Goal: Task Accomplishment & Management: Use online tool/utility

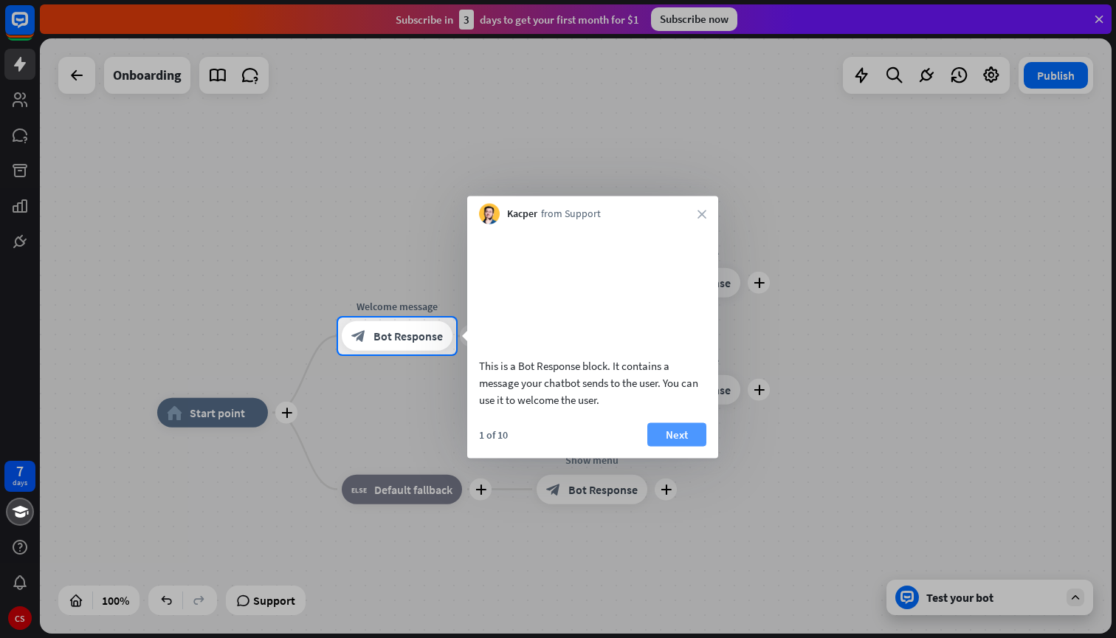
click at [671, 446] on button "Next" at bounding box center [677, 434] width 59 height 24
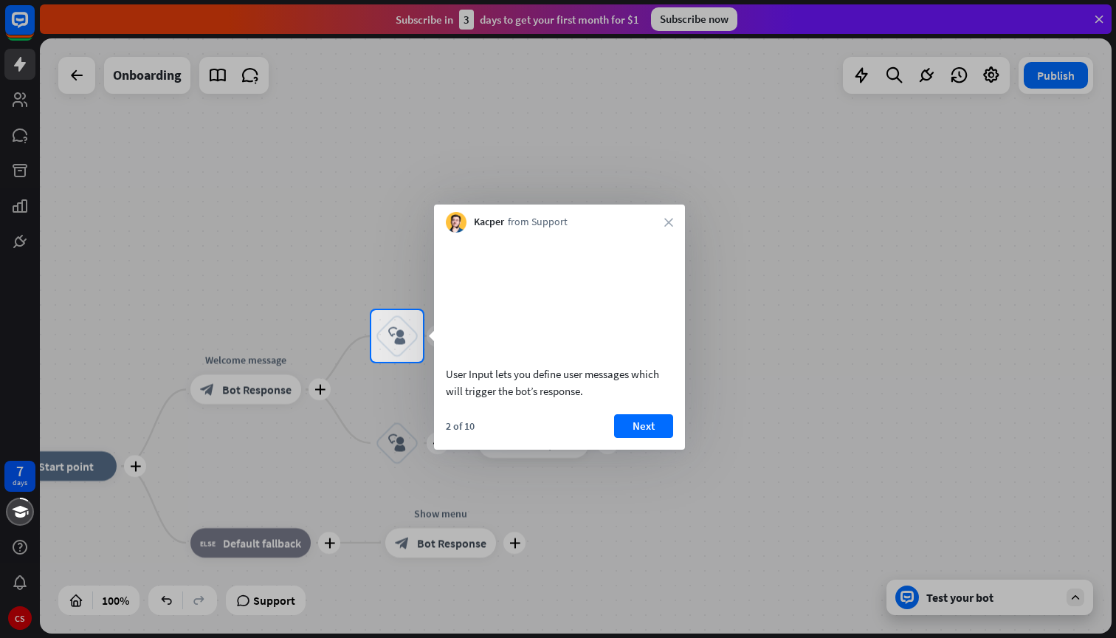
drag, startPoint x: 454, startPoint y: 392, endPoint x: 583, endPoint y: 406, distance: 130.0
click at [584, 399] on div "User Input lets you define user messages which will trigger the bot’s response." at bounding box center [559, 382] width 227 height 34
drag, startPoint x: 583, startPoint y: 406, endPoint x: 459, endPoint y: 400, distance: 124.9
click at [459, 399] on div "User Input lets you define user messages which will trigger the bot’s response." at bounding box center [559, 382] width 227 height 34
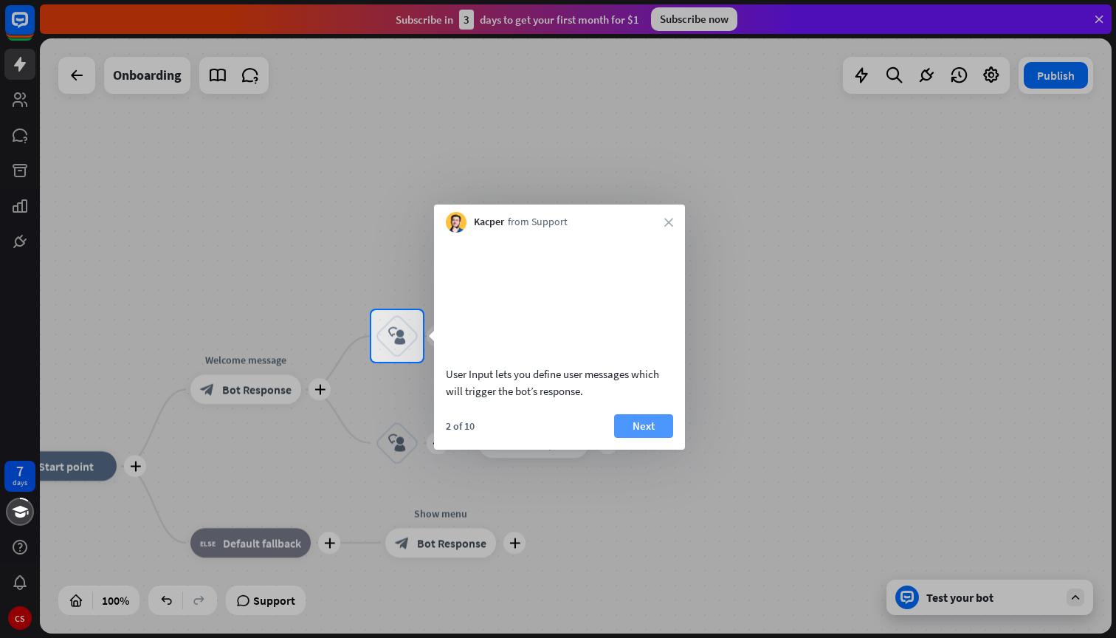
click at [648, 438] on button "Next" at bounding box center [643, 426] width 59 height 24
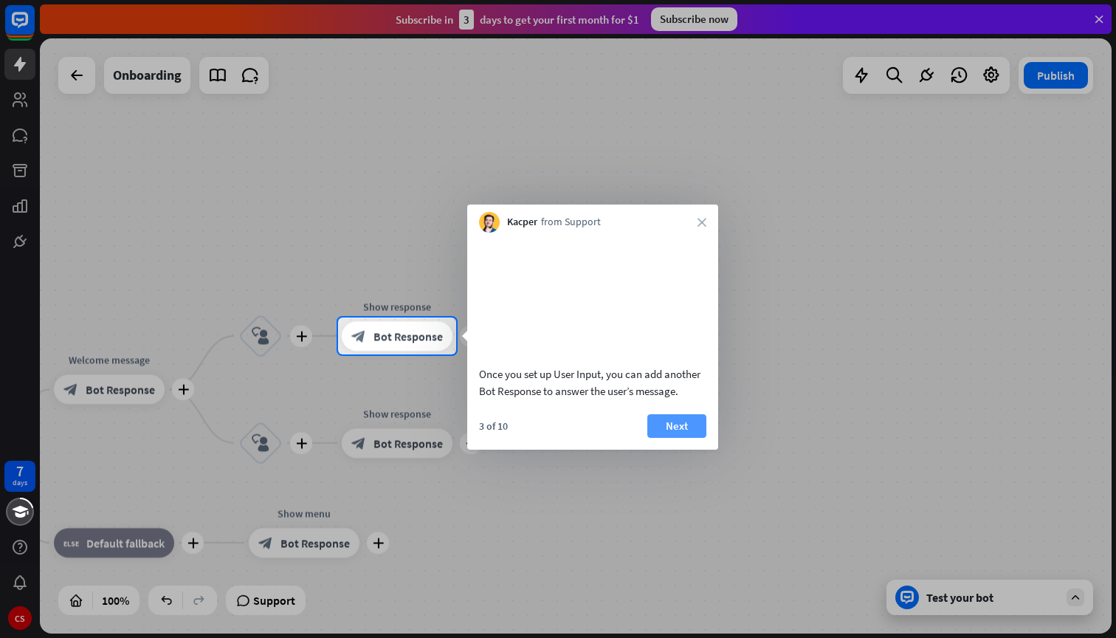
click at [668, 438] on button "Next" at bounding box center [677, 426] width 59 height 24
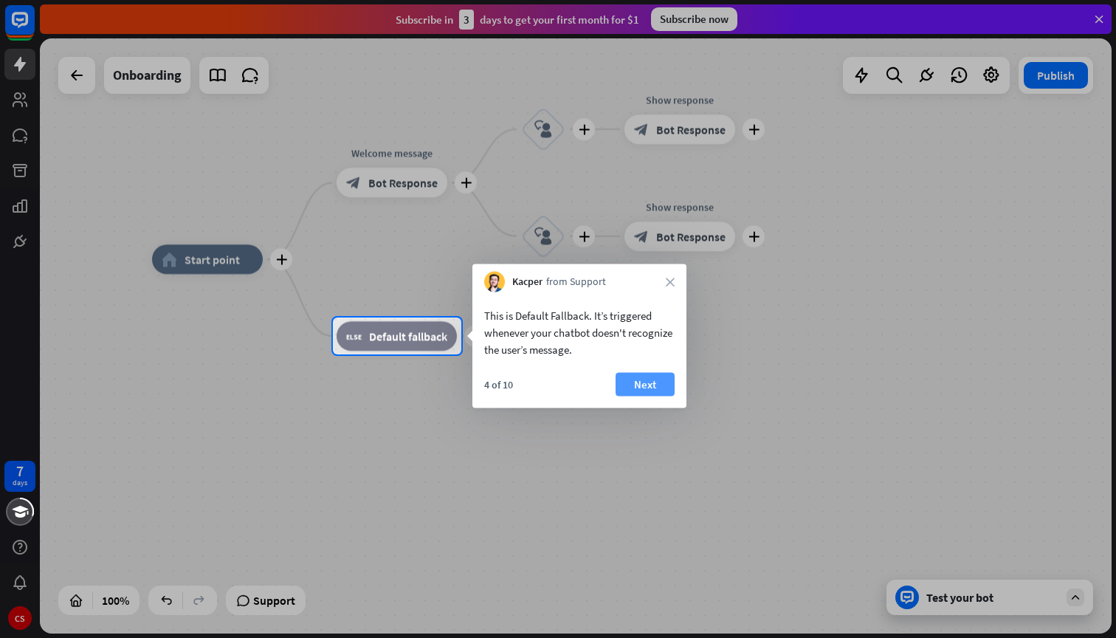
click at [642, 380] on button "Next" at bounding box center [645, 385] width 59 height 24
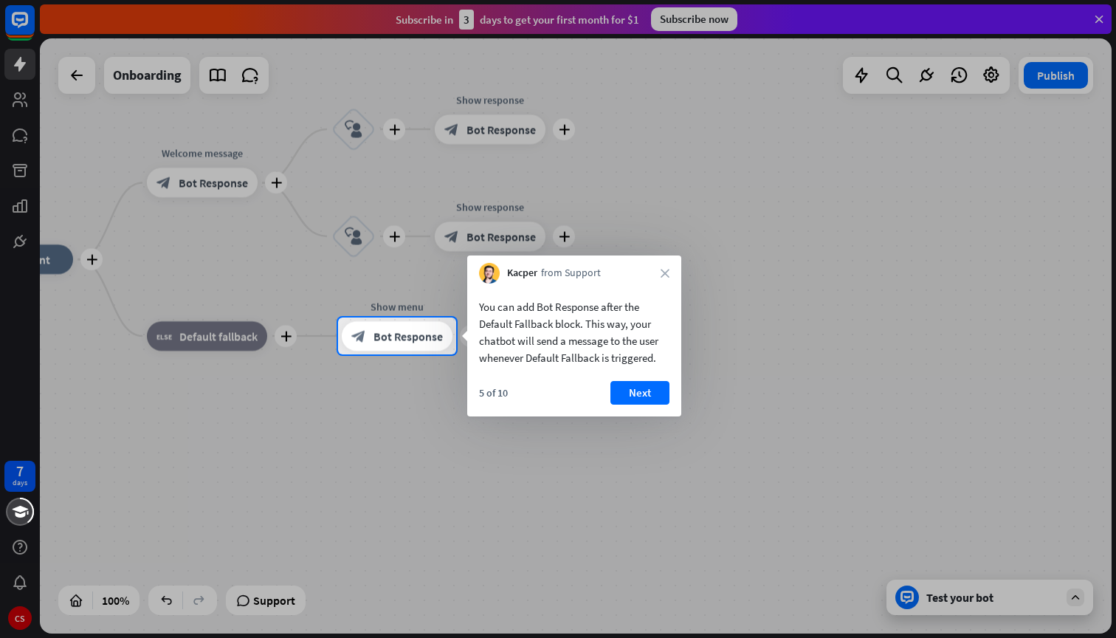
drag, startPoint x: 484, startPoint y: 302, endPoint x: 632, endPoint y: 325, distance: 150.2
click at [632, 325] on div "You can add Bot Response after the Default Fallback block. This way, your chatb…" at bounding box center [574, 332] width 190 height 68
drag, startPoint x: 626, startPoint y: 340, endPoint x: 594, endPoint y: 316, distance: 40.0
click at [594, 316] on div "You can add Bot Response after the Default Fallback block. This way, your chatb…" at bounding box center [574, 332] width 190 height 68
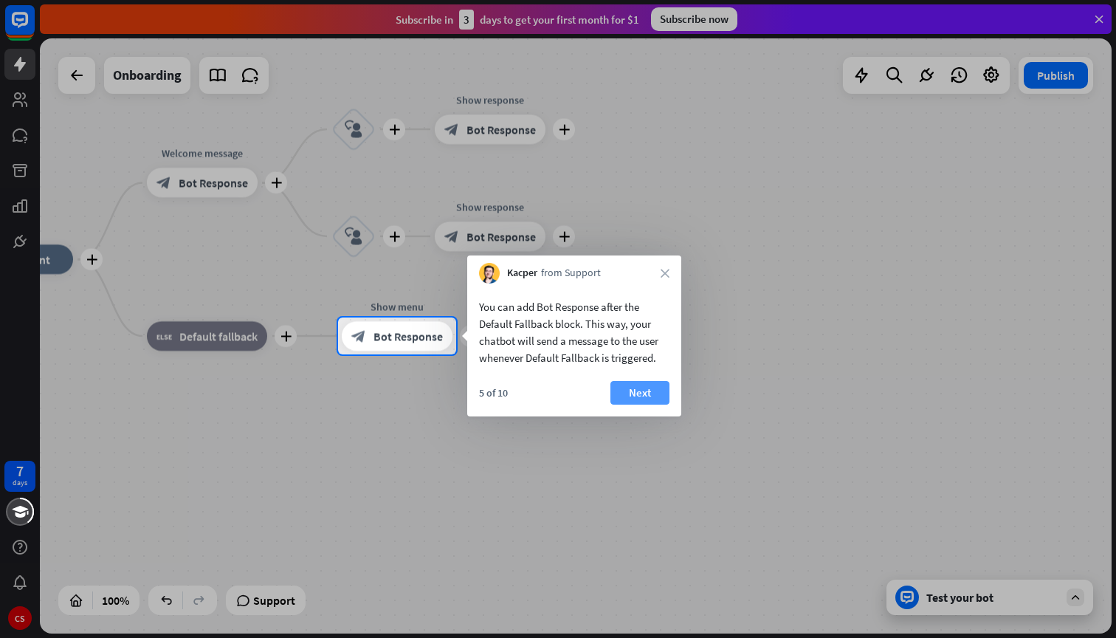
click at [651, 397] on button "Next" at bounding box center [640, 393] width 59 height 24
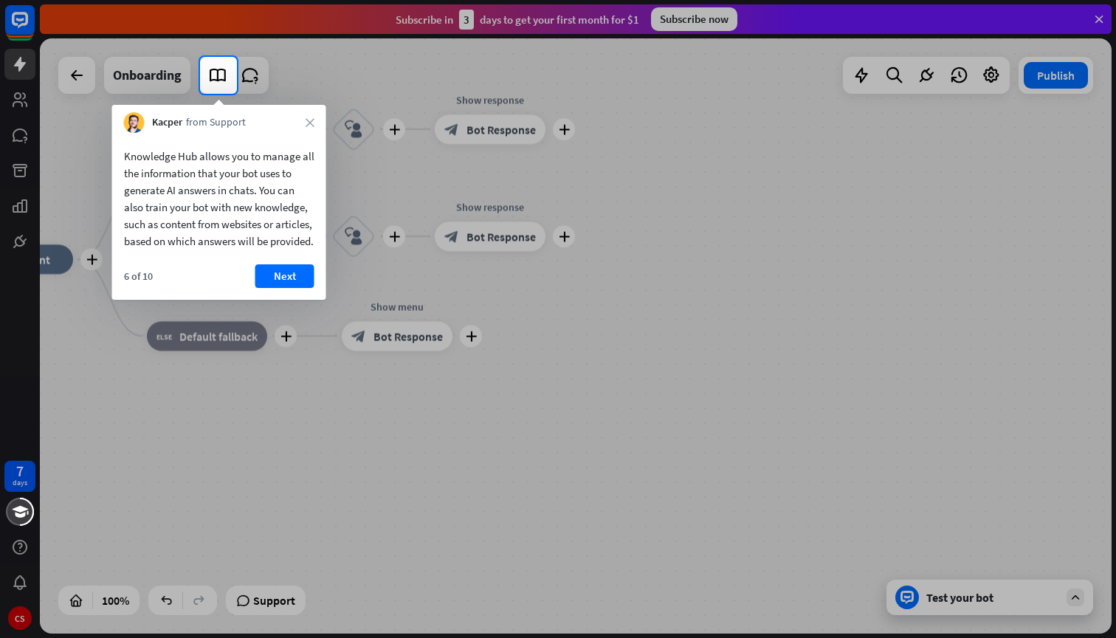
drag, startPoint x: 368, startPoint y: 268, endPoint x: 594, endPoint y: 338, distance: 236.6
click at [596, 338] on div at bounding box center [558, 366] width 1116 height 544
click at [281, 288] on button "Next" at bounding box center [284, 276] width 59 height 24
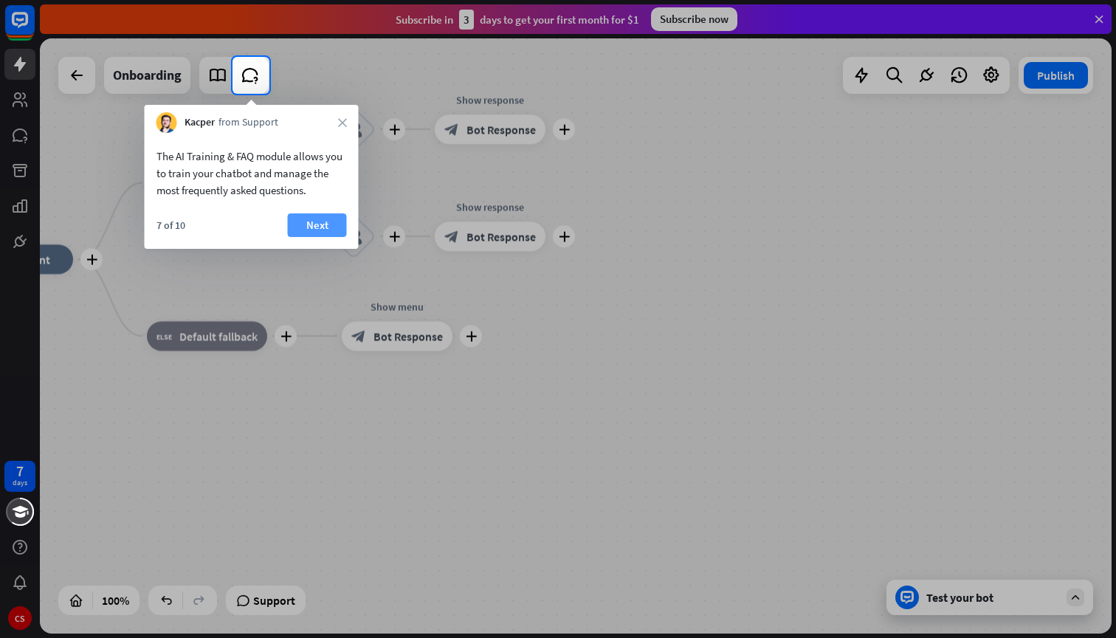
click at [329, 224] on button "Next" at bounding box center [317, 225] width 59 height 24
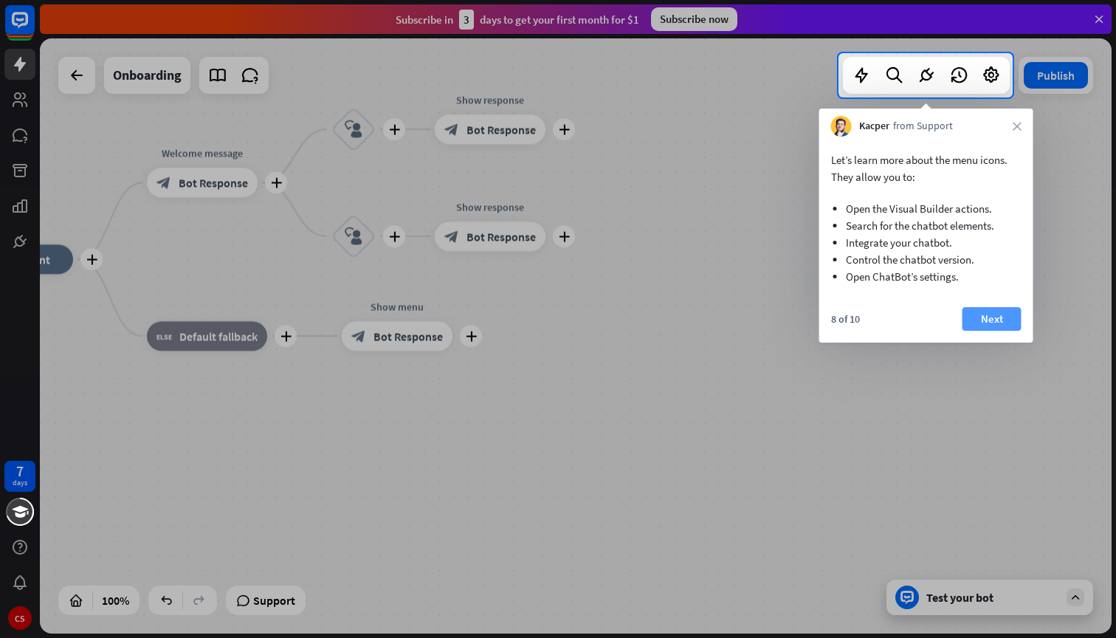
click at [989, 321] on button "Next" at bounding box center [992, 319] width 59 height 24
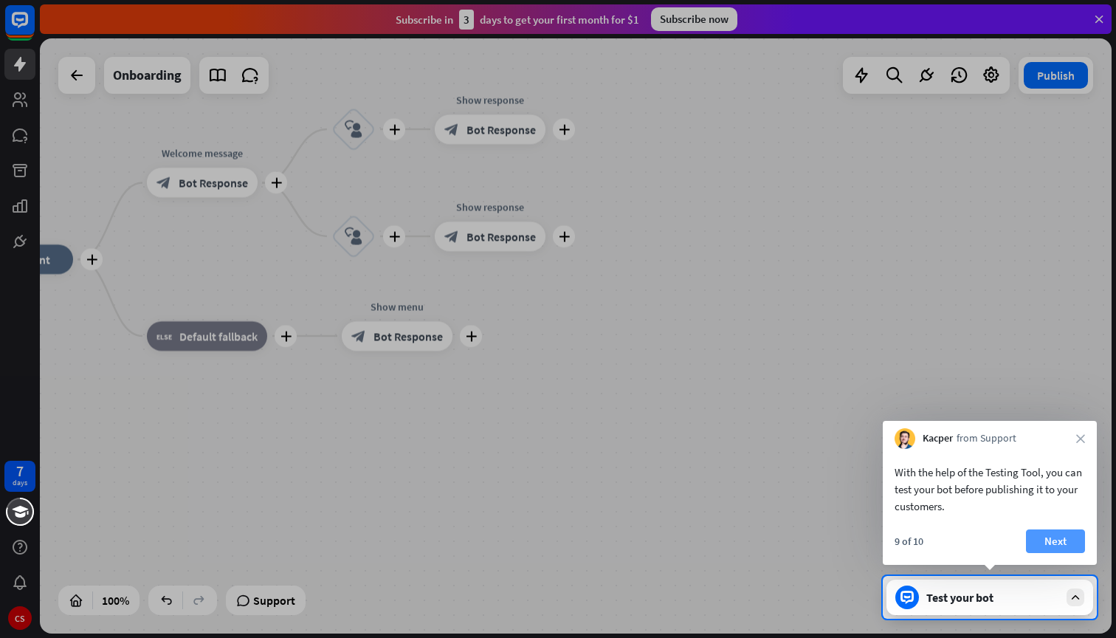
click at [1060, 540] on button "Next" at bounding box center [1055, 541] width 59 height 24
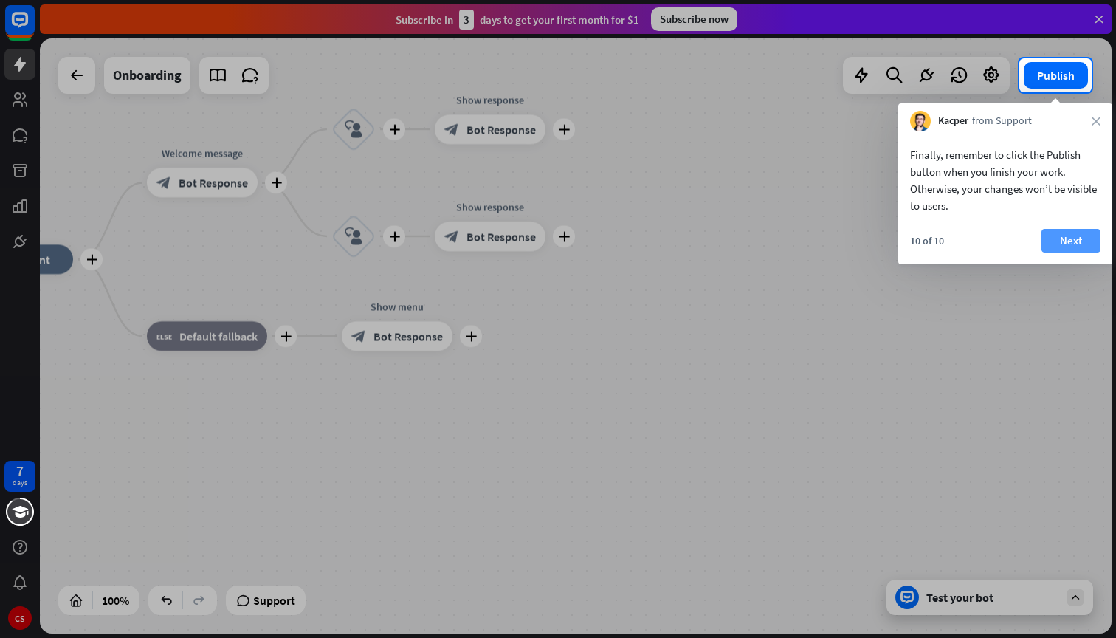
click at [1061, 241] on button "Next" at bounding box center [1071, 241] width 59 height 24
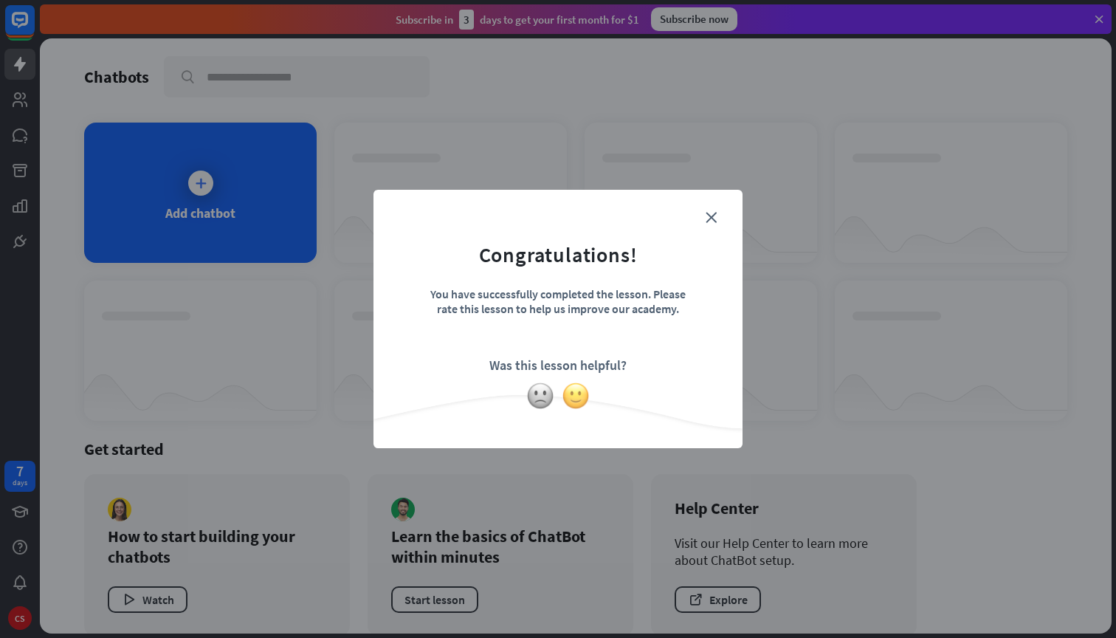
click at [575, 394] on img at bounding box center [576, 396] width 28 height 28
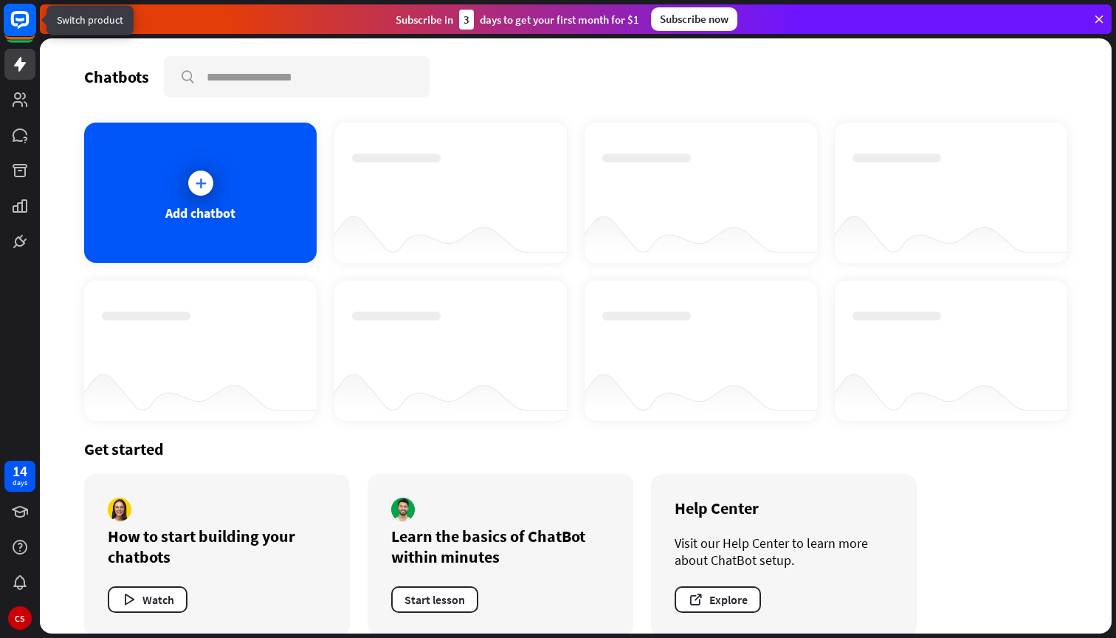
click at [26, 28] on rect at bounding box center [20, 20] width 32 height 32
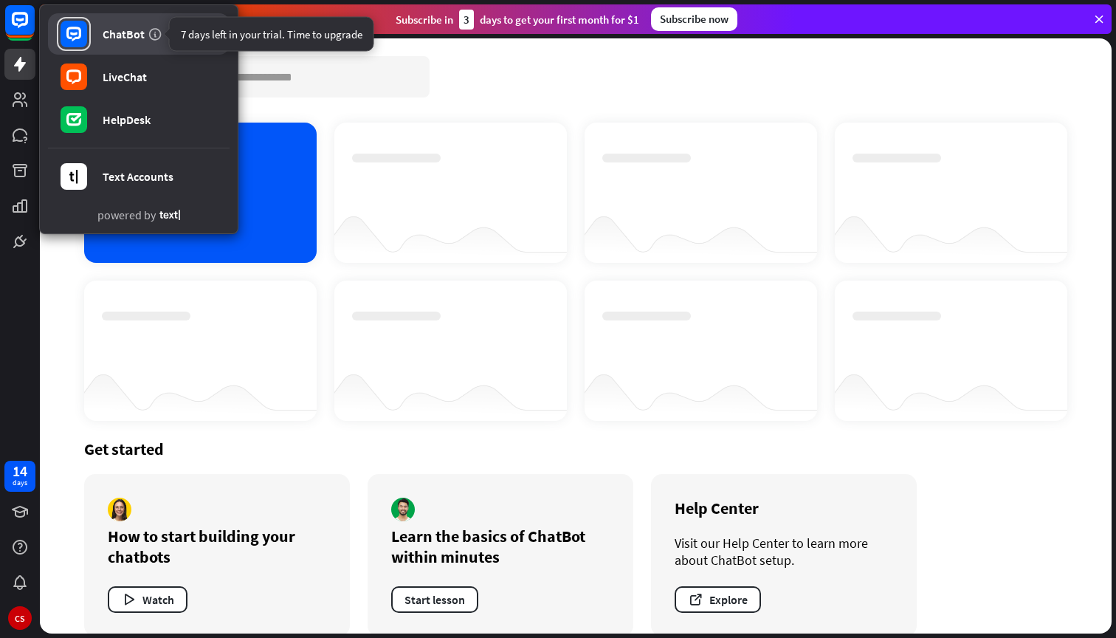
click at [140, 27] on div "ChatBot" at bounding box center [124, 34] width 42 height 15
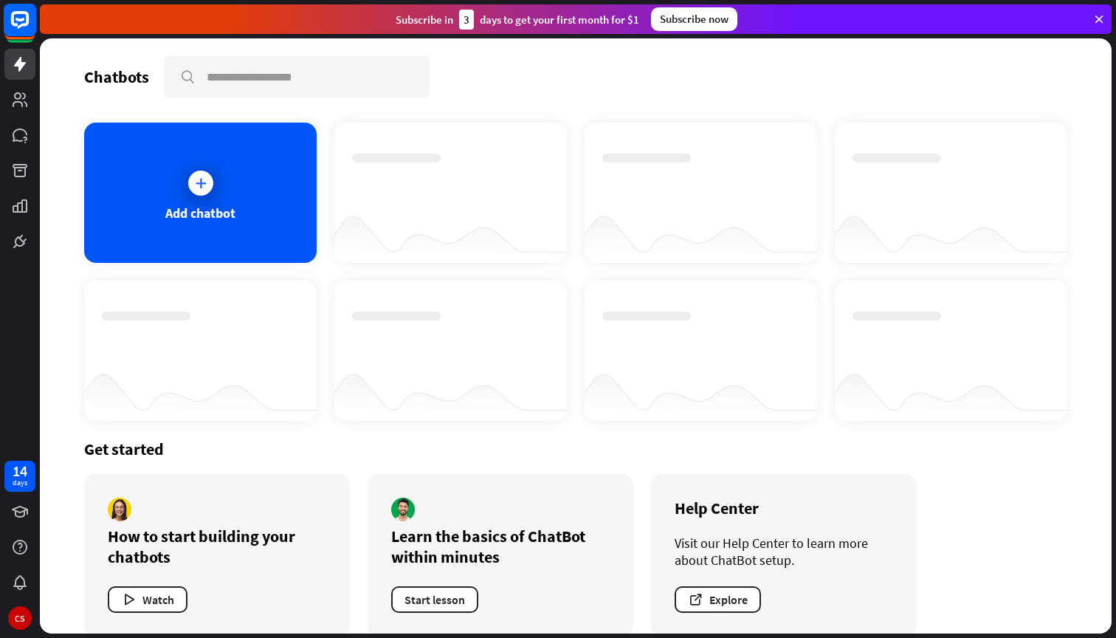
click at [27, 24] on icon at bounding box center [20, 20] width 18 height 18
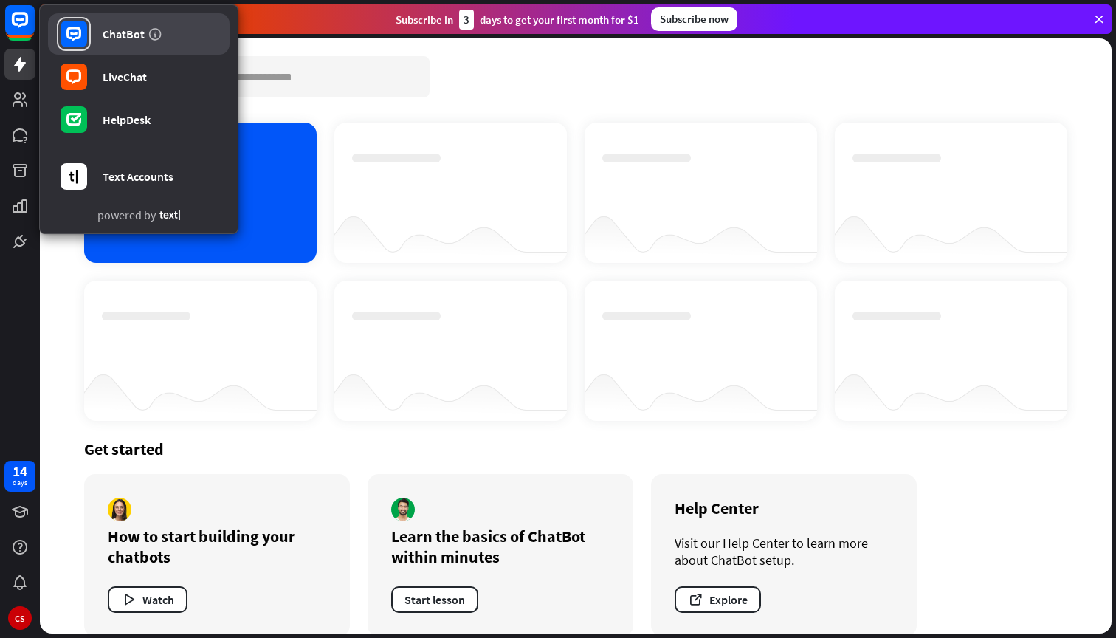
click at [95, 34] on link "ChatBot" at bounding box center [139, 33] width 182 height 41
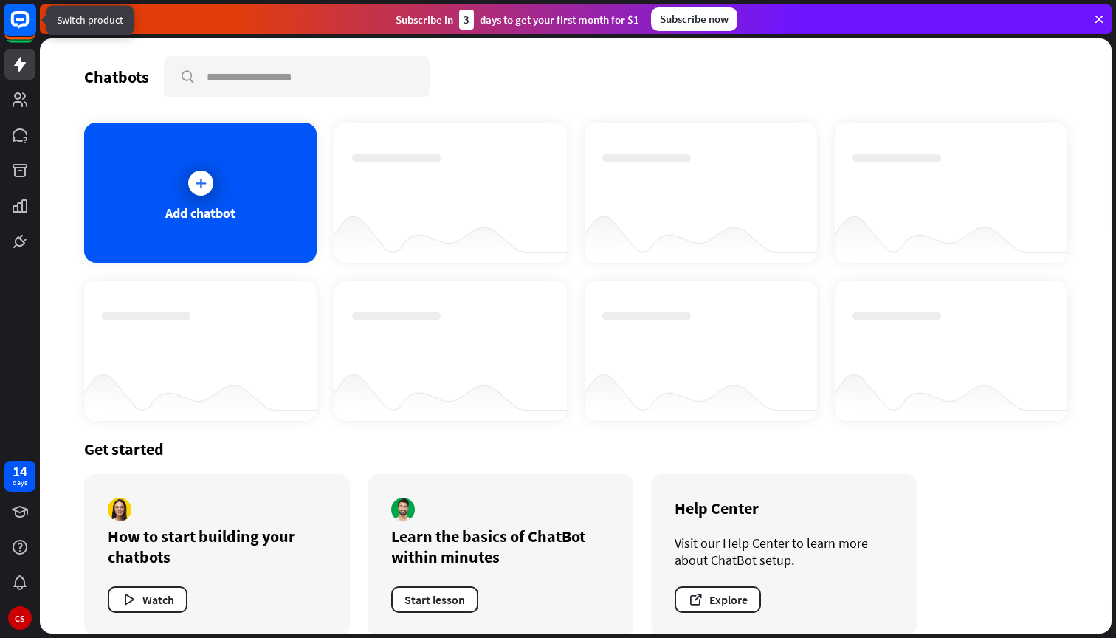
click at [25, 28] on rect at bounding box center [20, 20] width 32 height 32
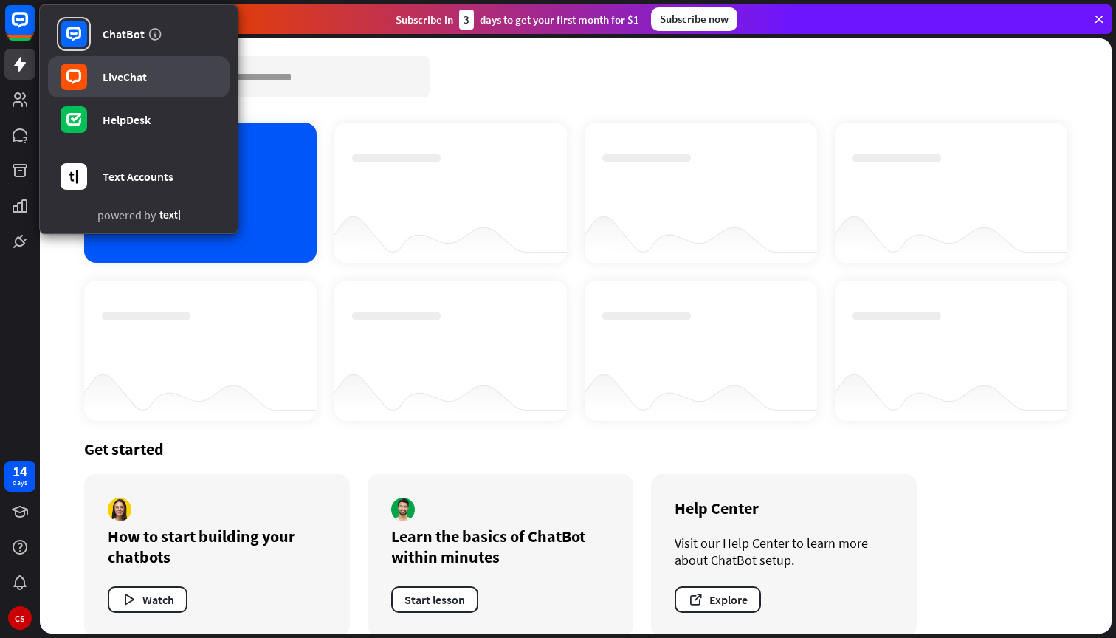
click at [130, 74] on div "LiveChat" at bounding box center [125, 76] width 44 height 15
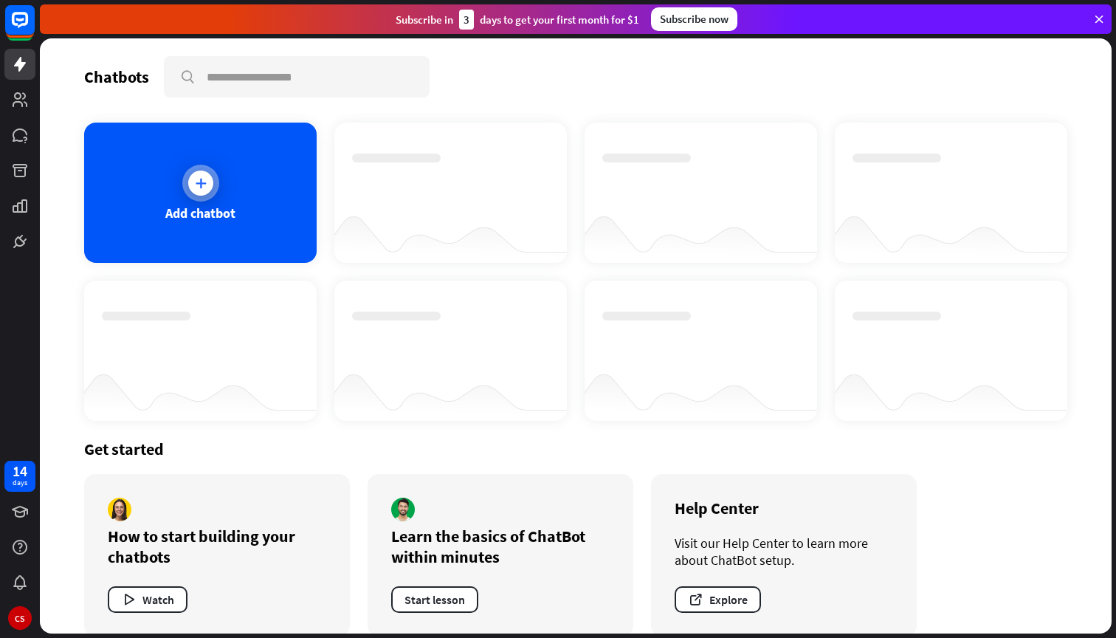
click at [194, 188] on icon at bounding box center [200, 183] width 15 height 15
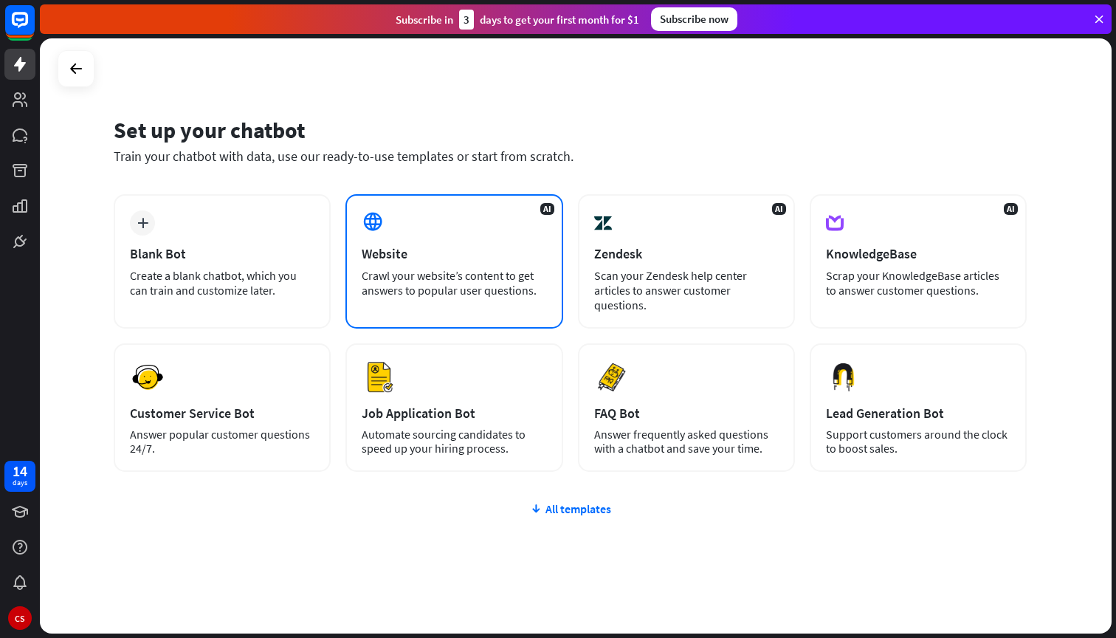
click at [490, 238] on div "AI Website Crawl your website’s content to get answers to popular user question…" at bounding box center [454, 261] width 217 height 134
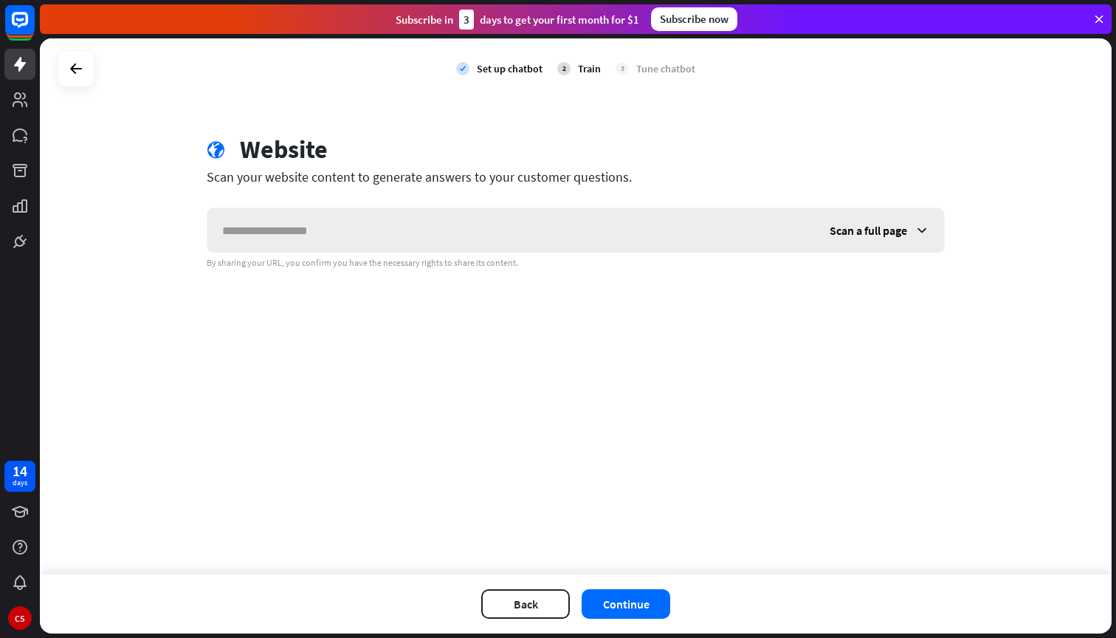
click at [895, 224] on span "Scan a full page" at bounding box center [869, 230] width 78 height 15
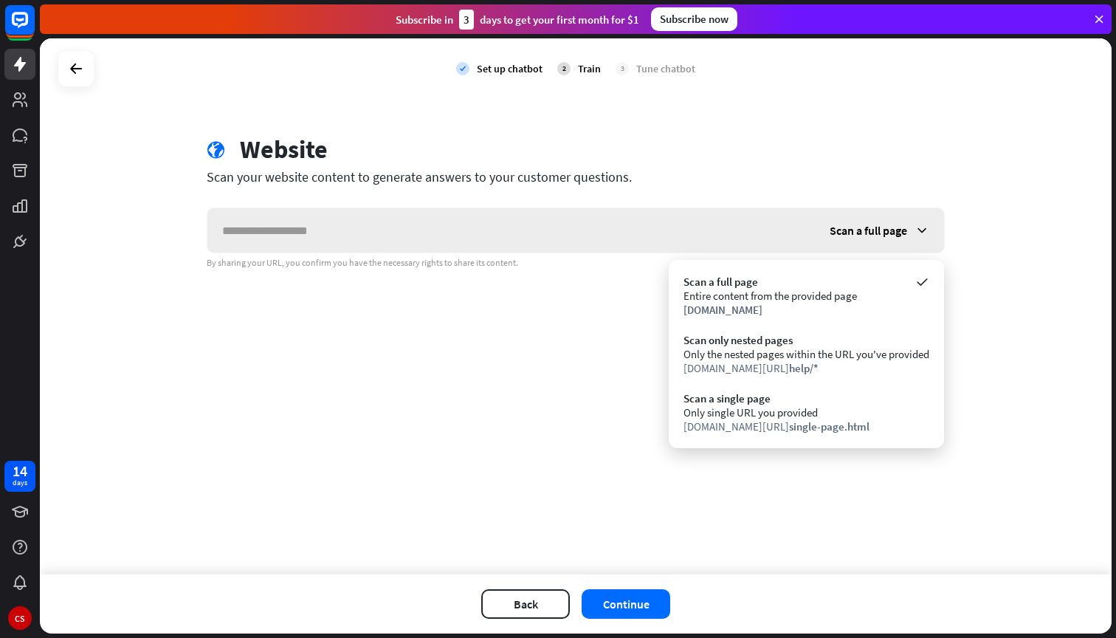
click at [901, 231] on span "Scan a full page" at bounding box center [869, 230] width 78 height 15
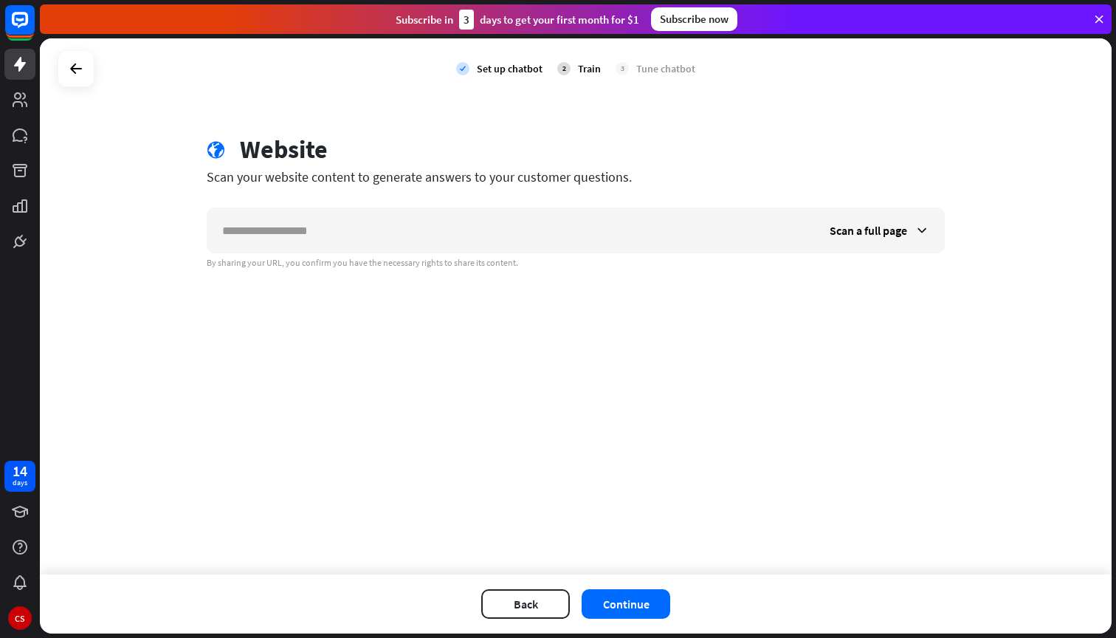
click at [359, 158] on div "globe Website" at bounding box center [576, 151] width 738 height 34
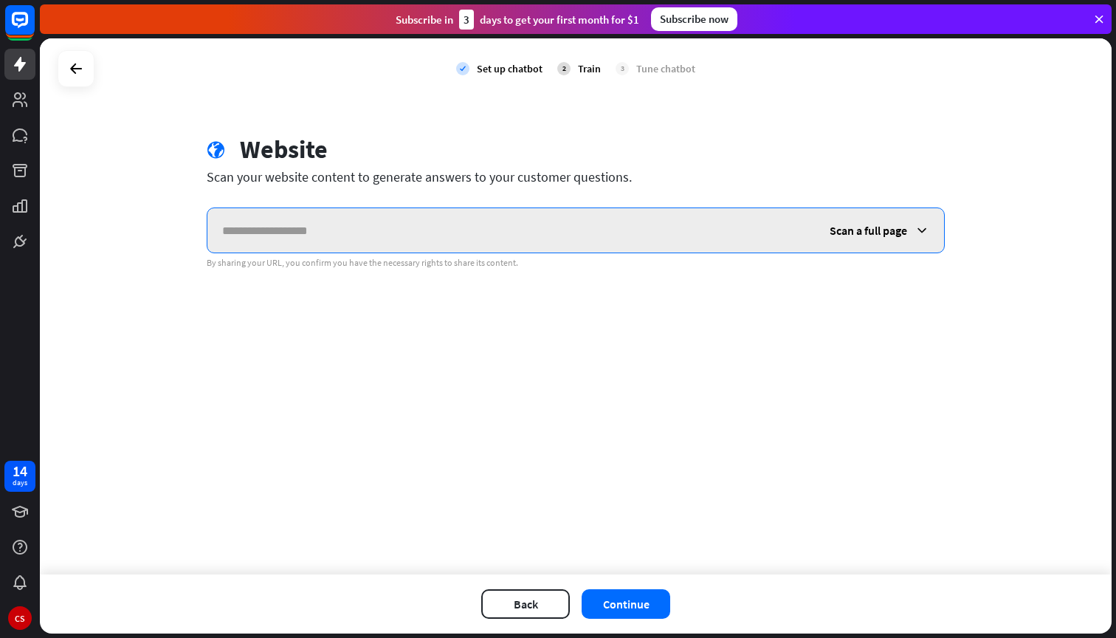
click at [295, 230] on input "text" at bounding box center [511, 230] width 608 height 44
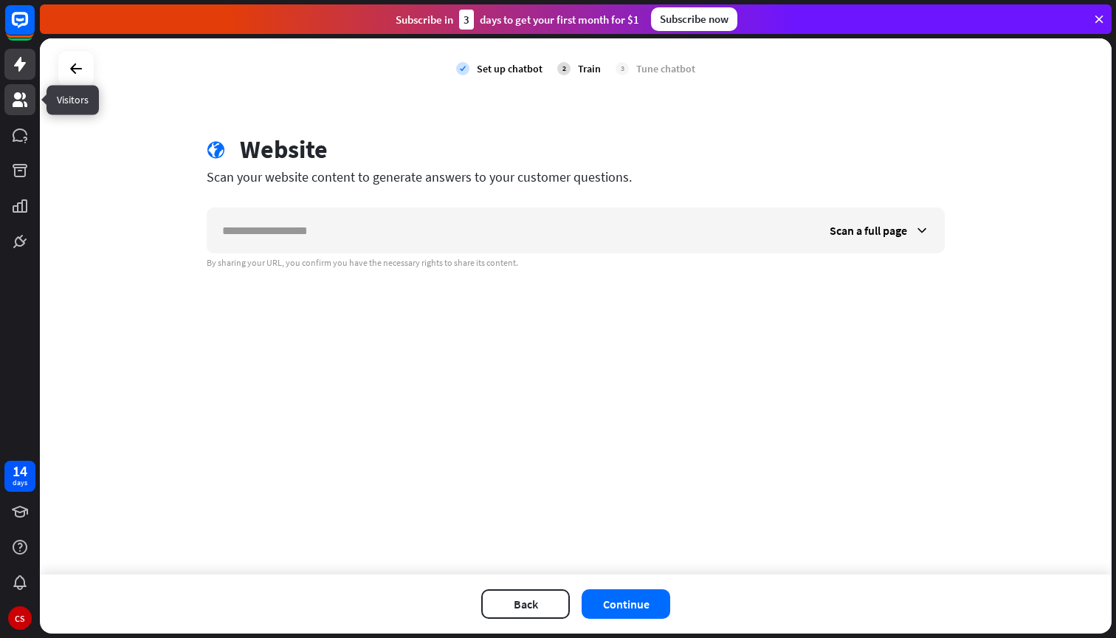
click at [24, 98] on icon at bounding box center [20, 99] width 15 height 15
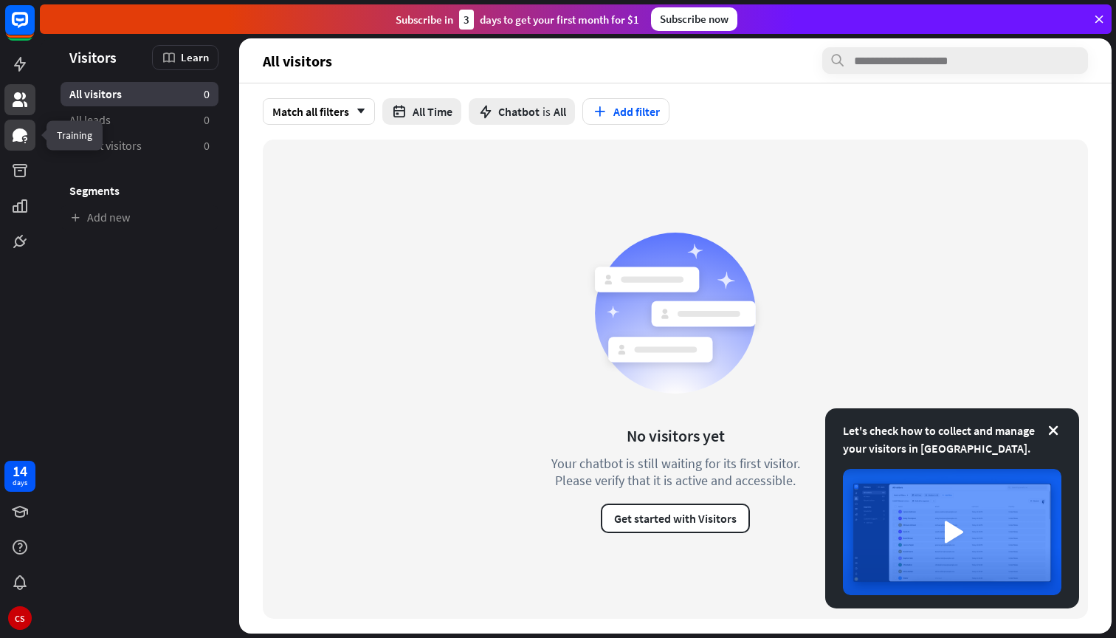
click at [21, 143] on icon at bounding box center [20, 135] width 18 height 18
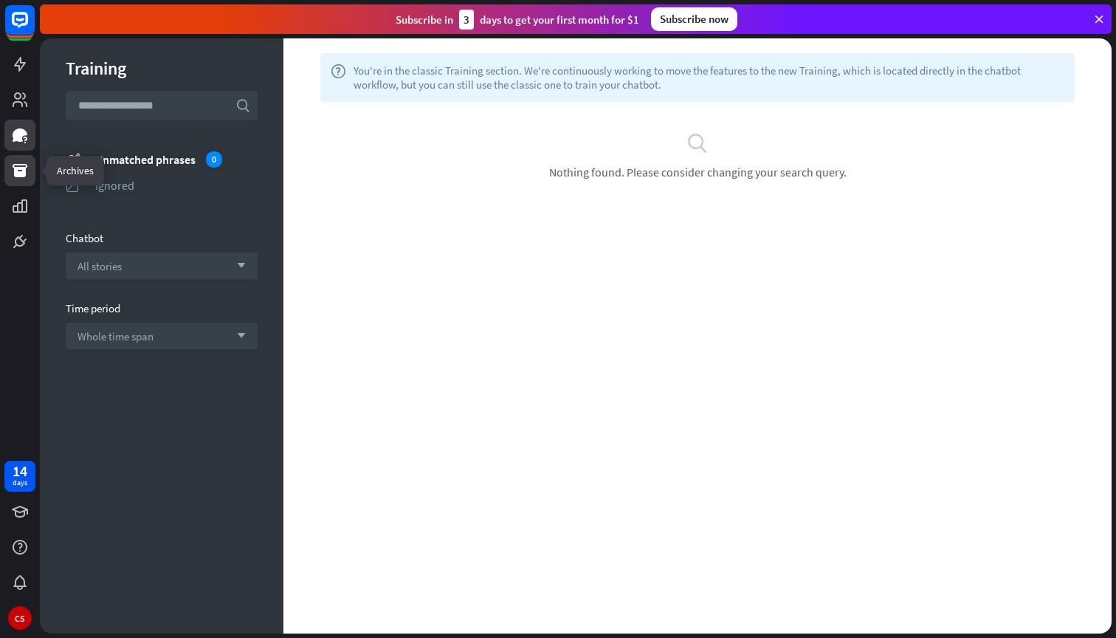
click at [21, 176] on icon at bounding box center [20, 170] width 15 height 13
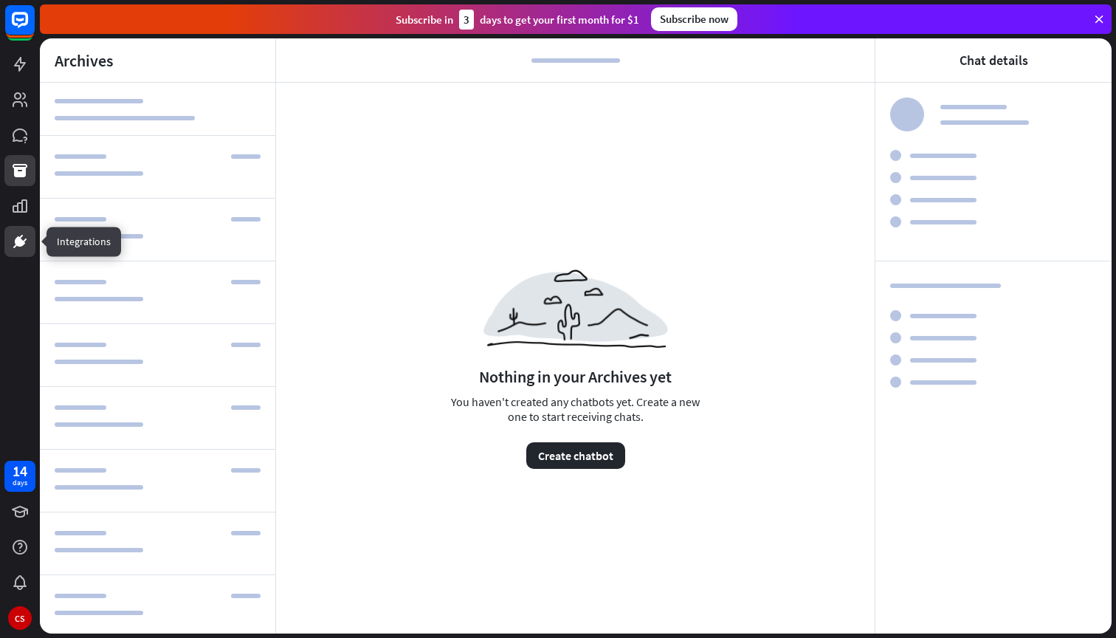
click at [15, 238] on icon at bounding box center [20, 242] width 18 height 18
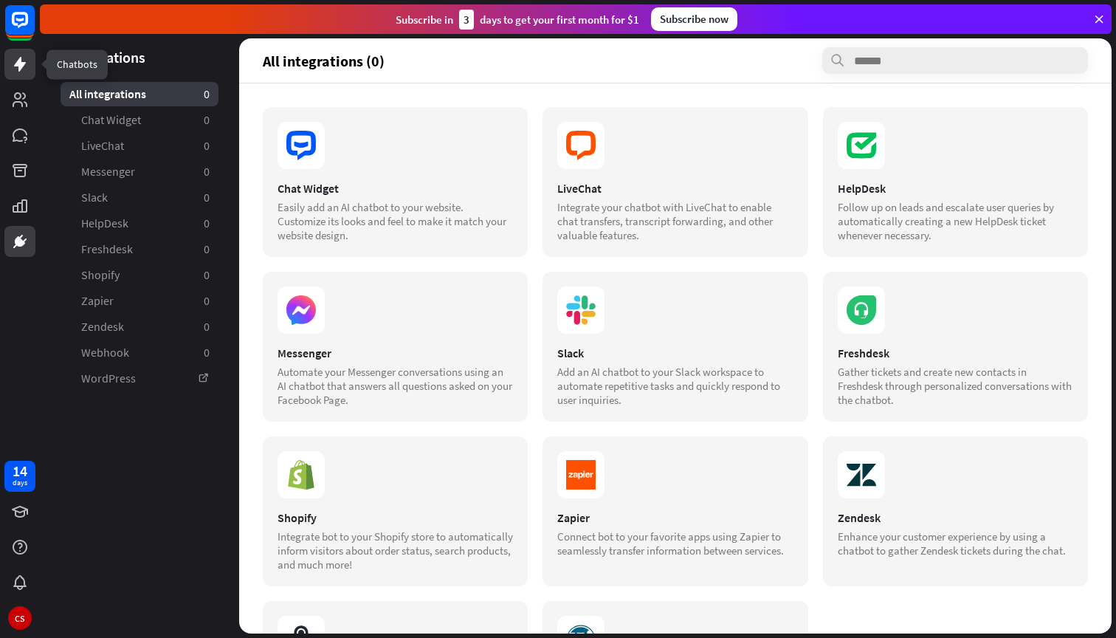
click at [21, 69] on icon at bounding box center [20, 64] width 18 height 18
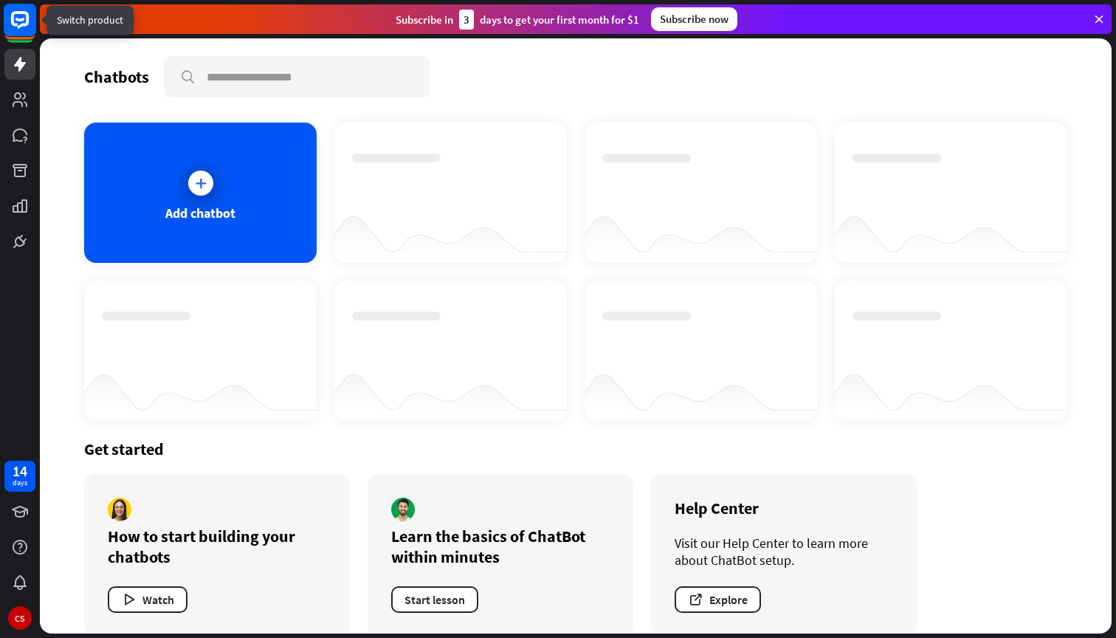
click at [21, 26] on icon at bounding box center [20, 20] width 18 height 18
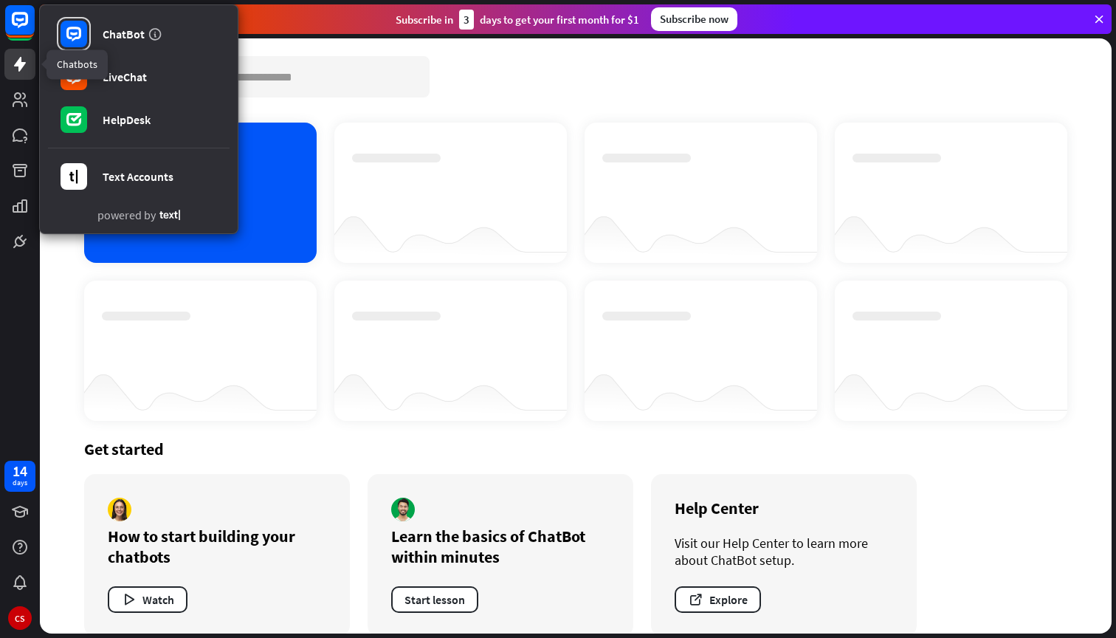
click at [21, 63] on icon at bounding box center [20, 64] width 12 height 15
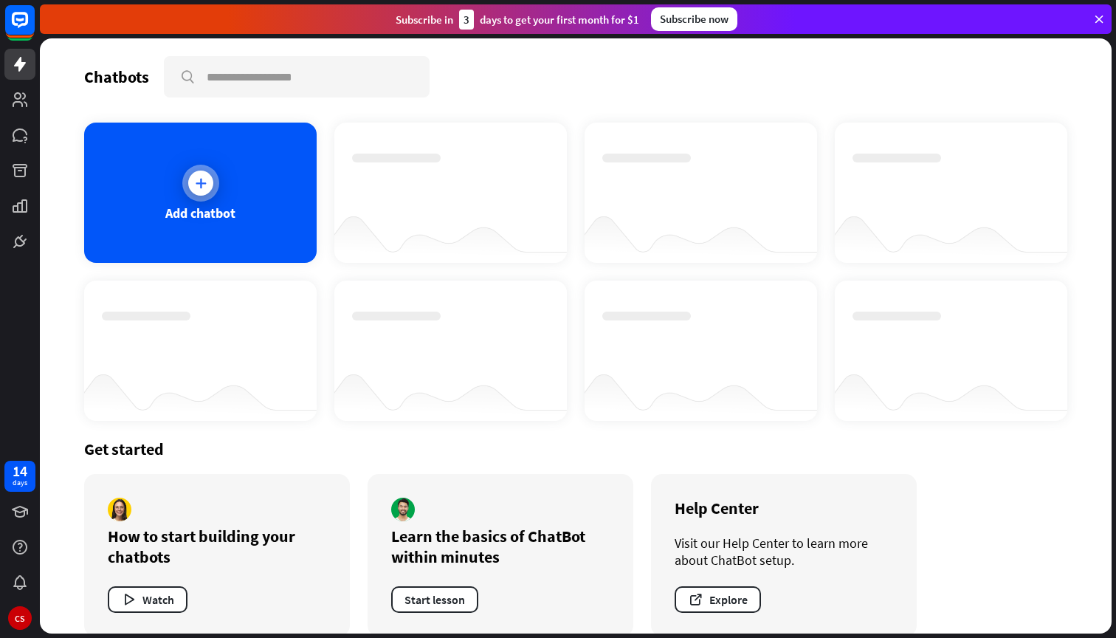
click at [178, 244] on div "Add chatbot" at bounding box center [200, 193] width 233 height 140
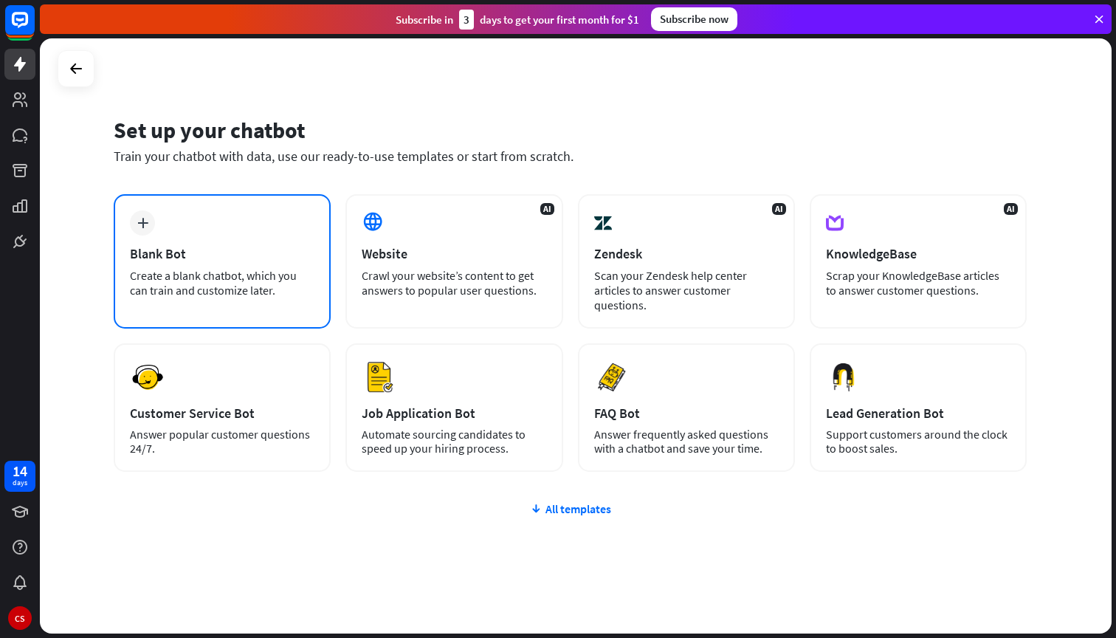
click at [224, 250] on div "Blank Bot" at bounding box center [222, 253] width 185 height 17
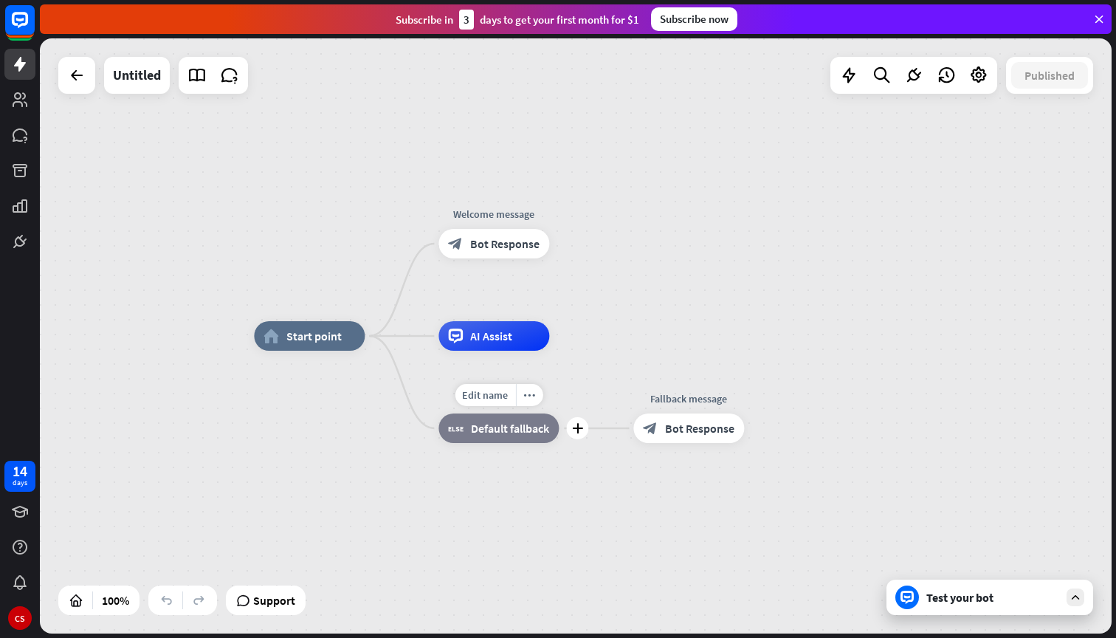
click at [490, 438] on div "block_fallback Default fallback" at bounding box center [499, 428] width 120 height 30
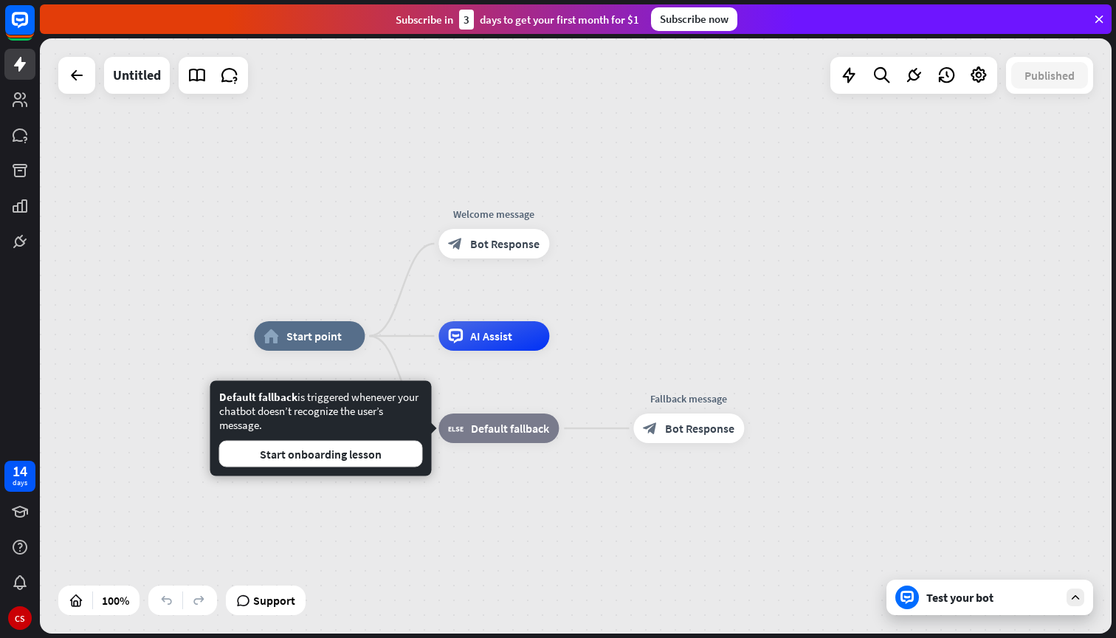
drag, startPoint x: 219, startPoint y: 396, endPoint x: 268, endPoint y: 420, distance: 54.8
click at [268, 420] on div "Default fallback is triggered whenever your chatbot doesn’t recognize the user’…" at bounding box center [321, 428] width 222 height 95
click at [268, 421] on div "Default fallback is triggered whenever your chatbot doesn’t recognize the user’…" at bounding box center [321, 429] width 204 height 78
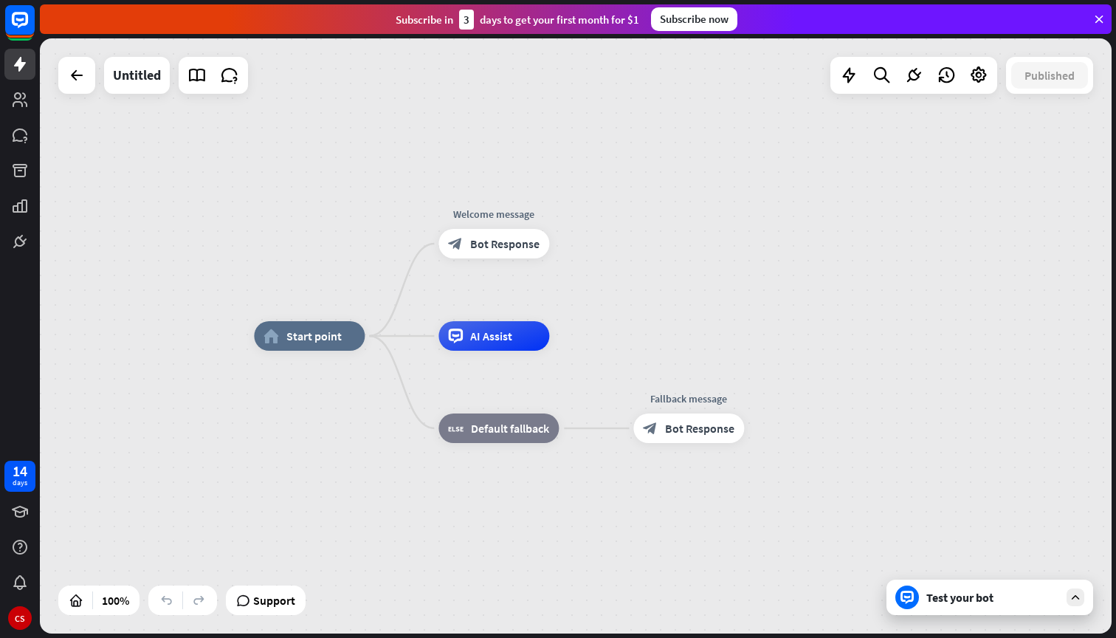
click at [636, 510] on div "home_2 Start point Welcome message block_bot_response Bot Response AI Assist bl…" at bounding box center [790, 633] width 1072 height 595
click at [532, 395] on icon "more_horiz" at bounding box center [529, 395] width 12 height 11
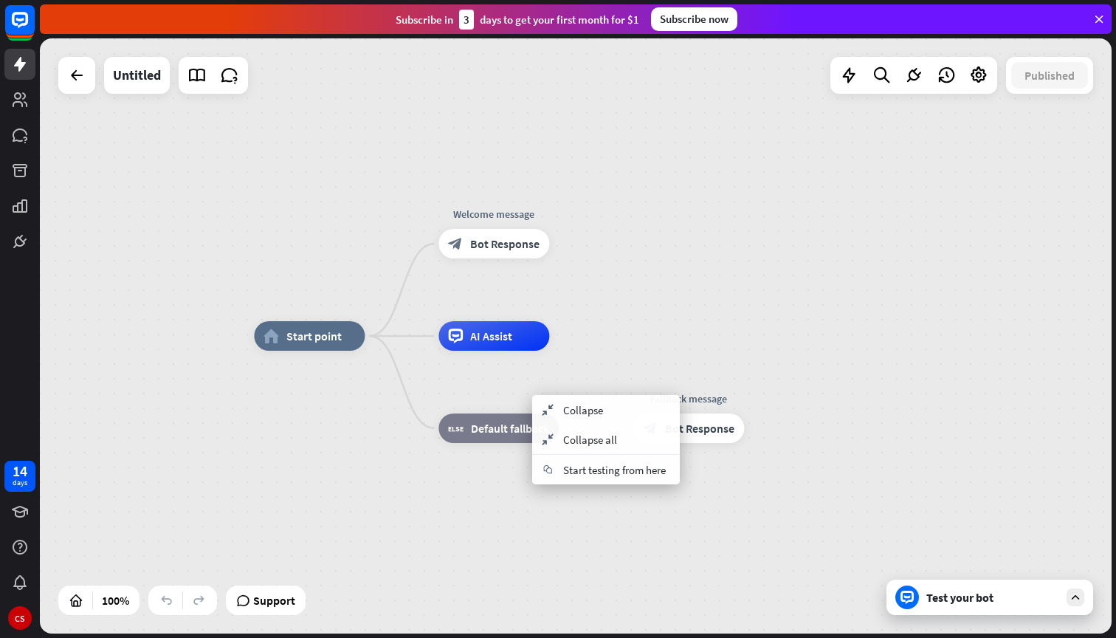
click at [614, 537] on div "home_2 Start point Welcome message block_bot_response Bot Response AI Assist bl…" at bounding box center [790, 633] width 1072 height 595
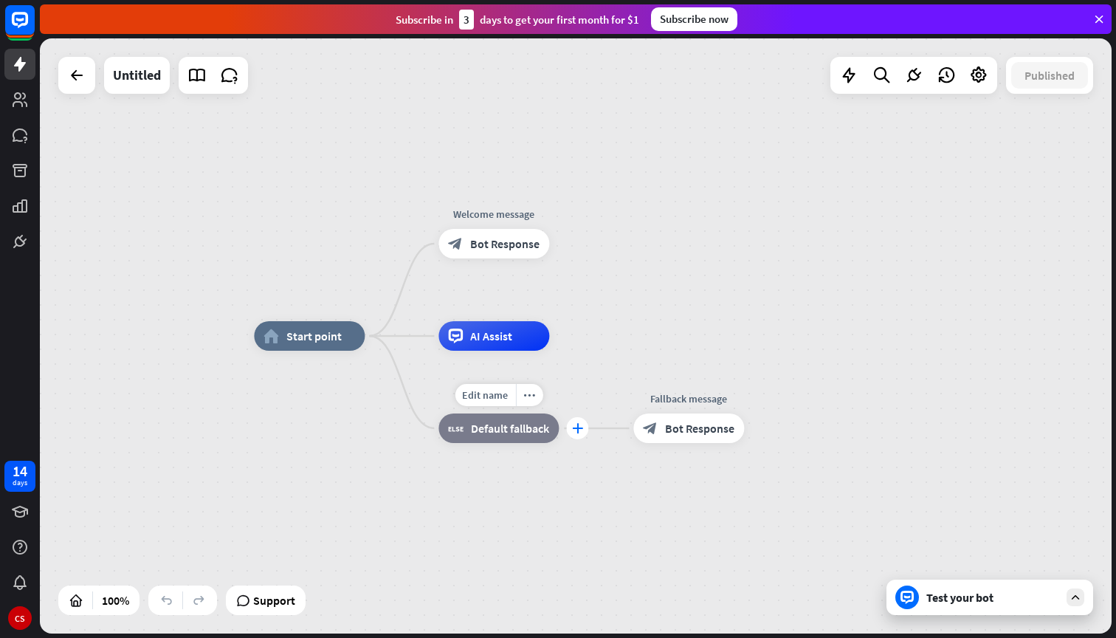
click at [581, 429] on icon "plus" at bounding box center [577, 428] width 11 height 10
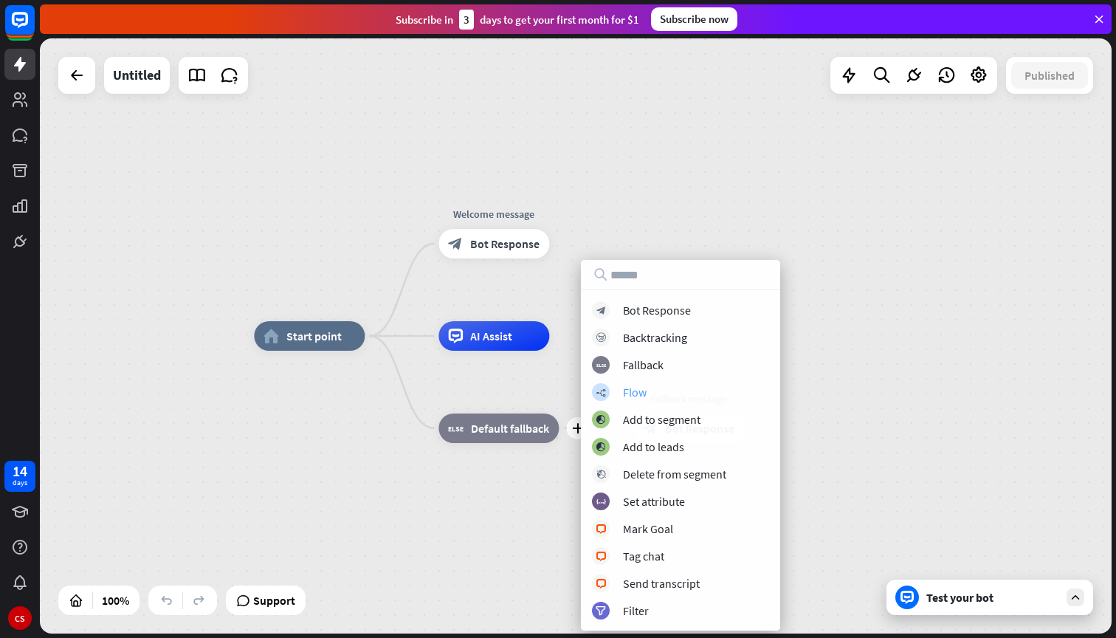
click at [674, 388] on div "builder_tree Flow" at bounding box center [680, 392] width 177 height 18
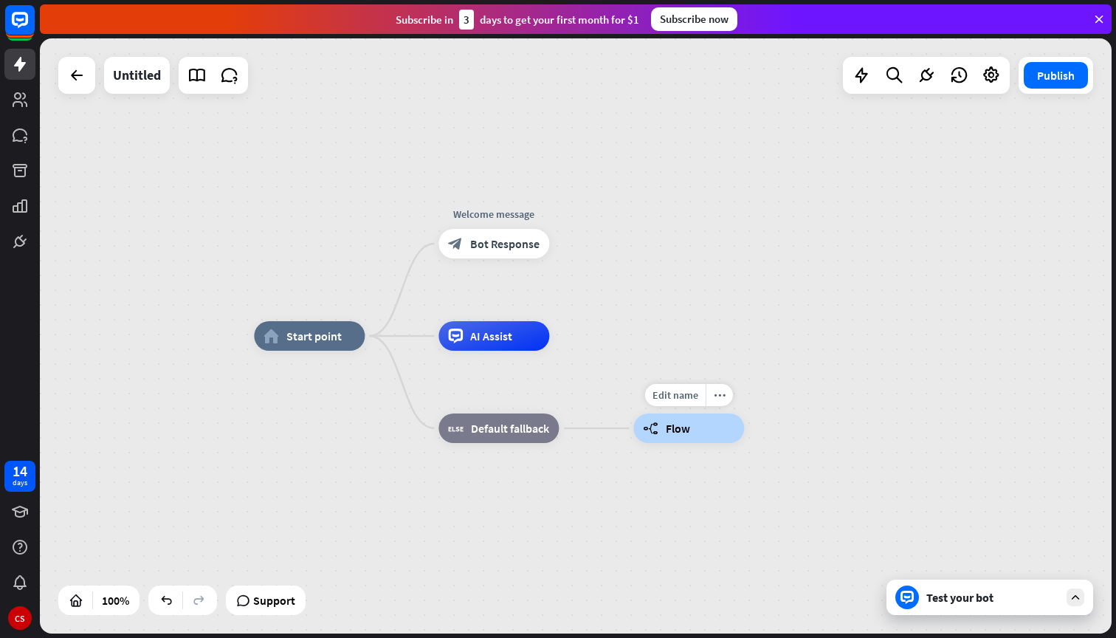
click at [723, 432] on div "builder_tree Flow" at bounding box center [688, 428] width 111 height 30
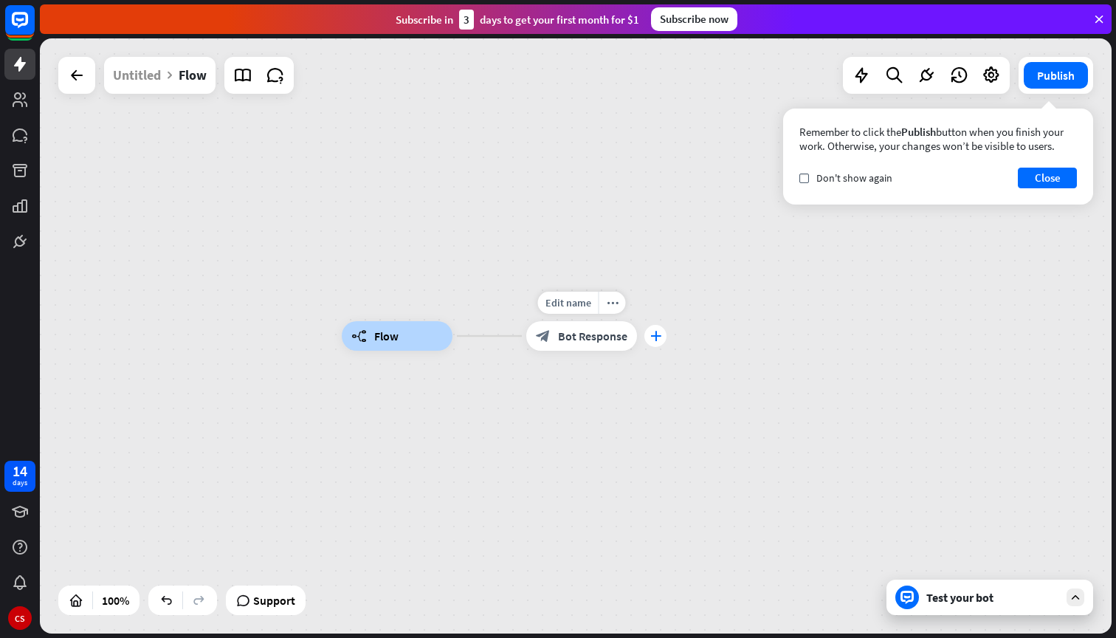
click at [651, 335] on icon "plus" at bounding box center [655, 336] width 11 height 10
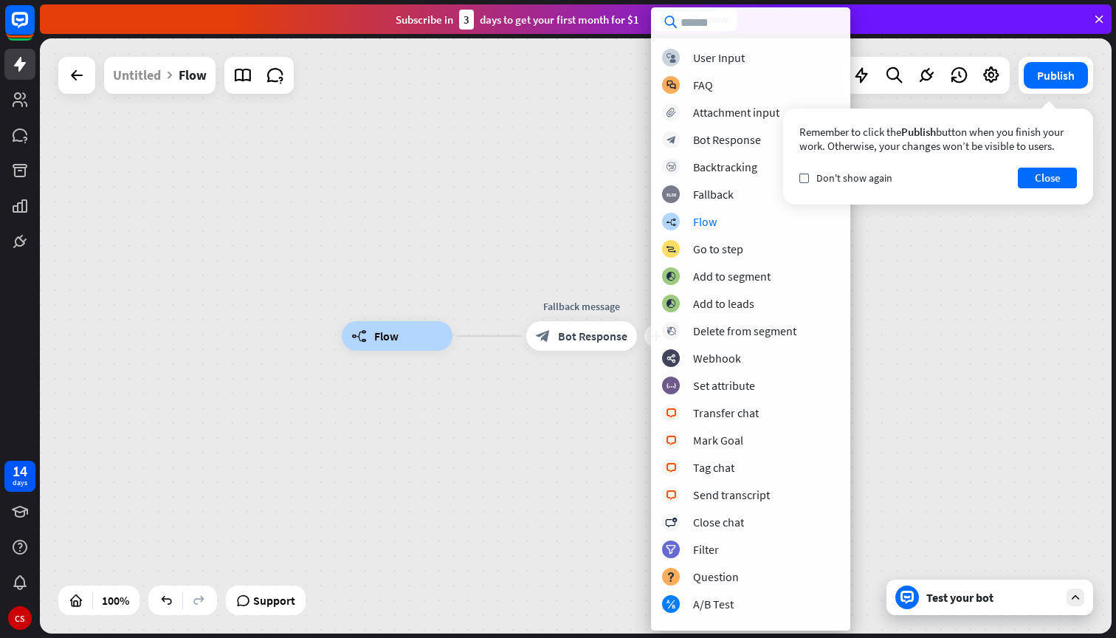
click at [582, 250] on div "builder_tree Flow plus Fallback message block_bot_response Bot Response" at bounding box center [576, 335] width 1072 height 595
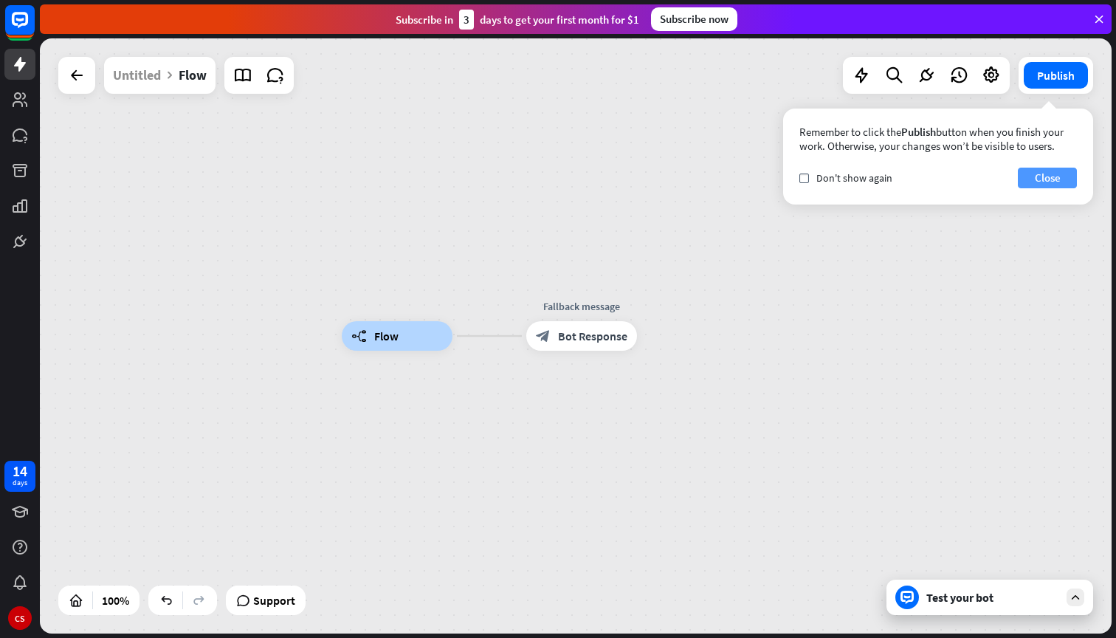
click at [1060, 172] on button "Close" at bounding box center [1047, 178] width 59 height 21
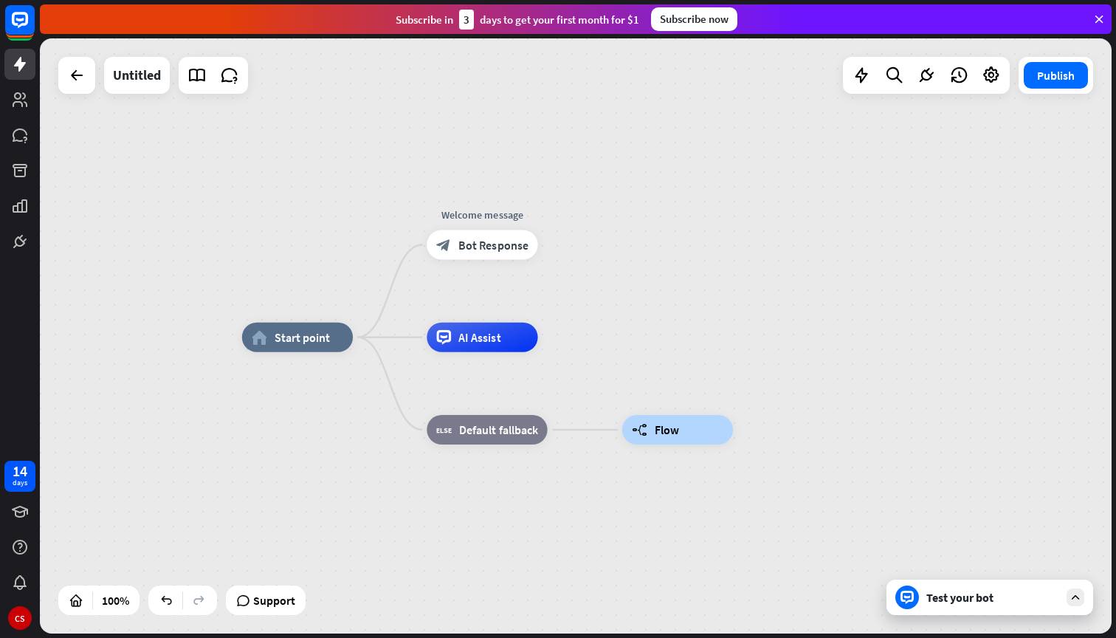
drag, startPoint x: 477, startPoint y: 231, endPoint x: 758, endPoint y: 325, distance: 295.8
click at [758, 325] on div "home_2 Start point Welcome message block_bot_response Bot Response AI Assist bl…" at bounding box center [576, 335] width 1072 height 595
click at [711, 393] on icon "more_horiz" at bounding box center [709, 396] width 12 height 11
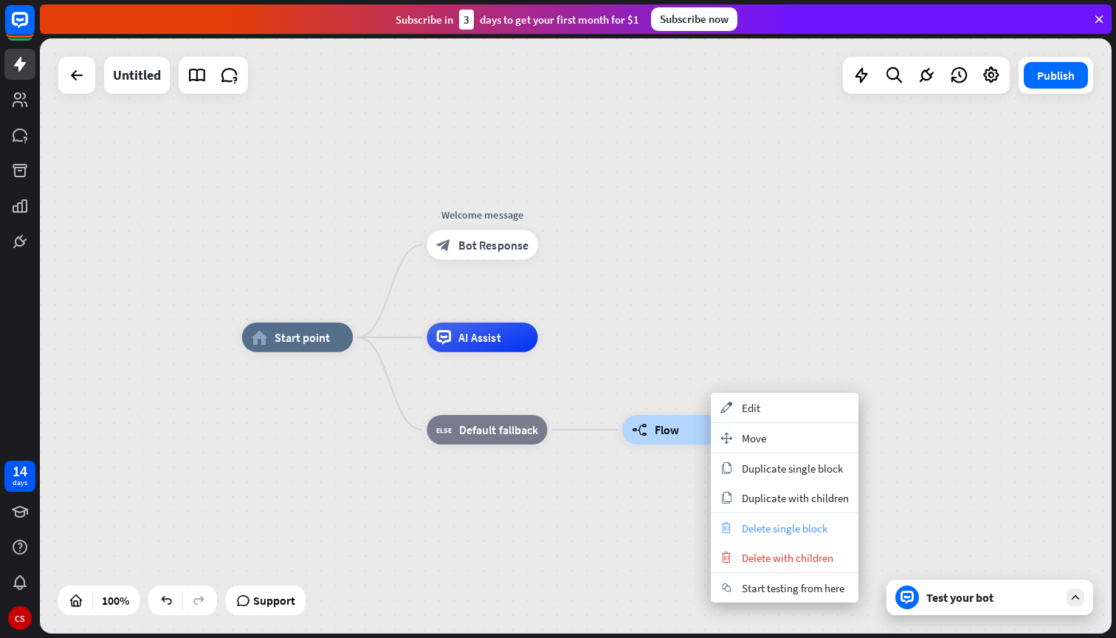
click at [765, 534] on span "Delete single block" at bounding box center [785, 528] width 86 height 14
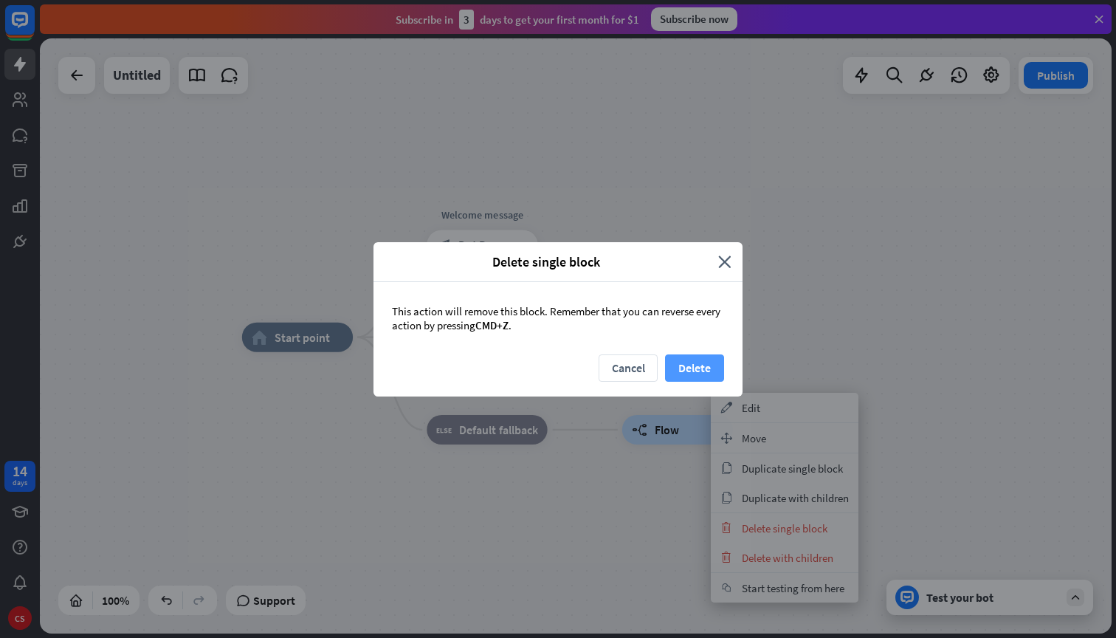
click at [690, 371] on button "Delete" at bounding box center [694, 367] width 59 height 27
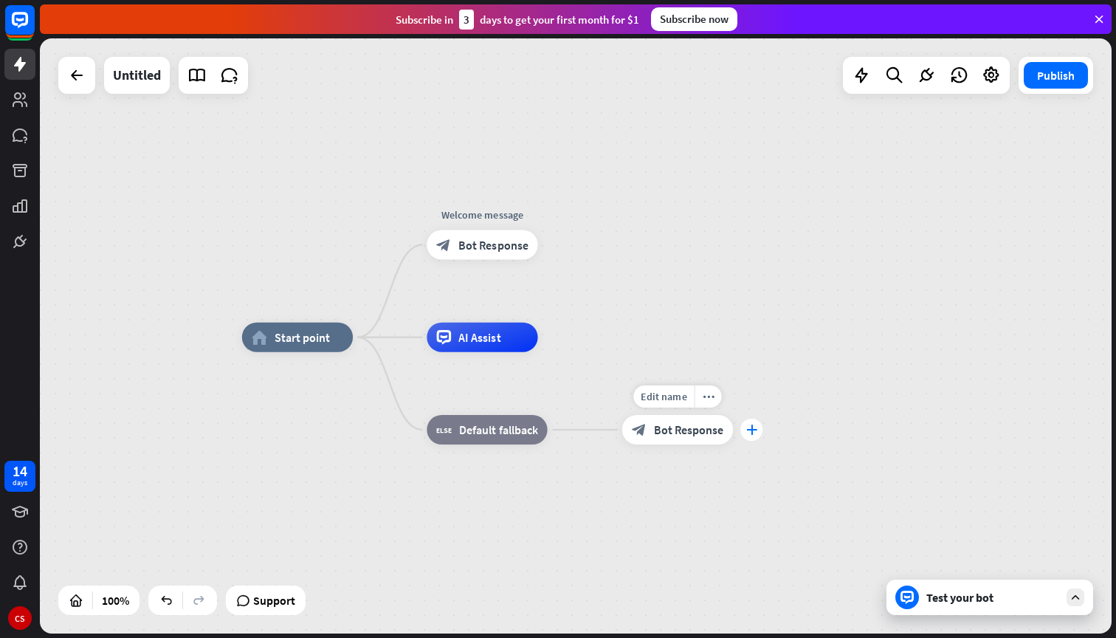
click at [748, 433] on icon "plus" at bounding box center [751, 430] width 11 height 10
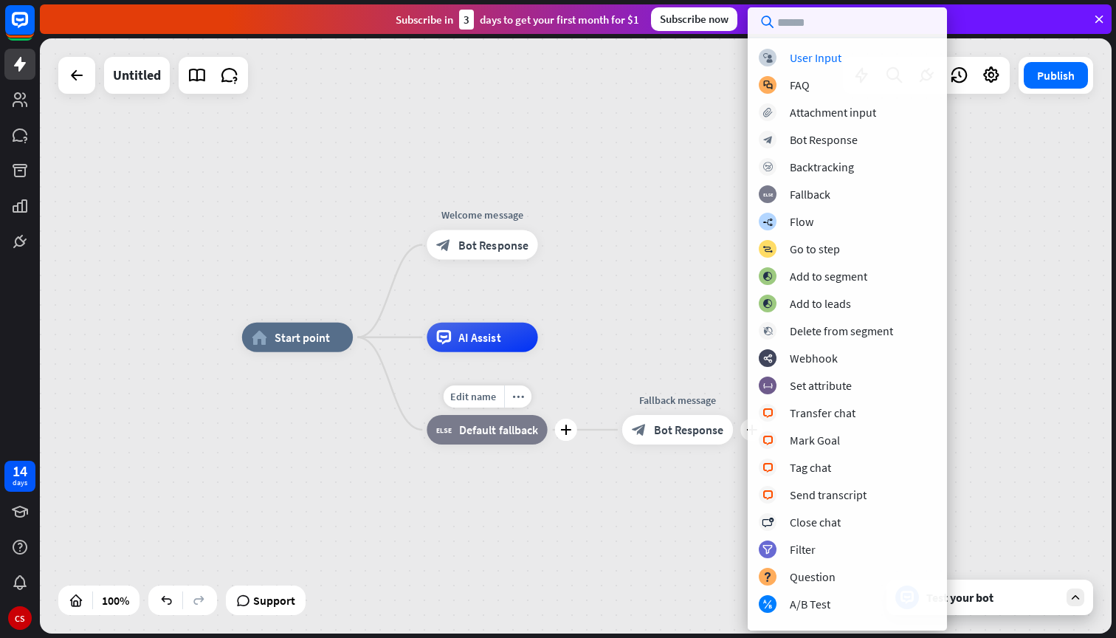
click at [547, 444] on div "Edit name more_horiz plus block_fallback Default fallback" at bounding box center [487, 430] width 120 height 30
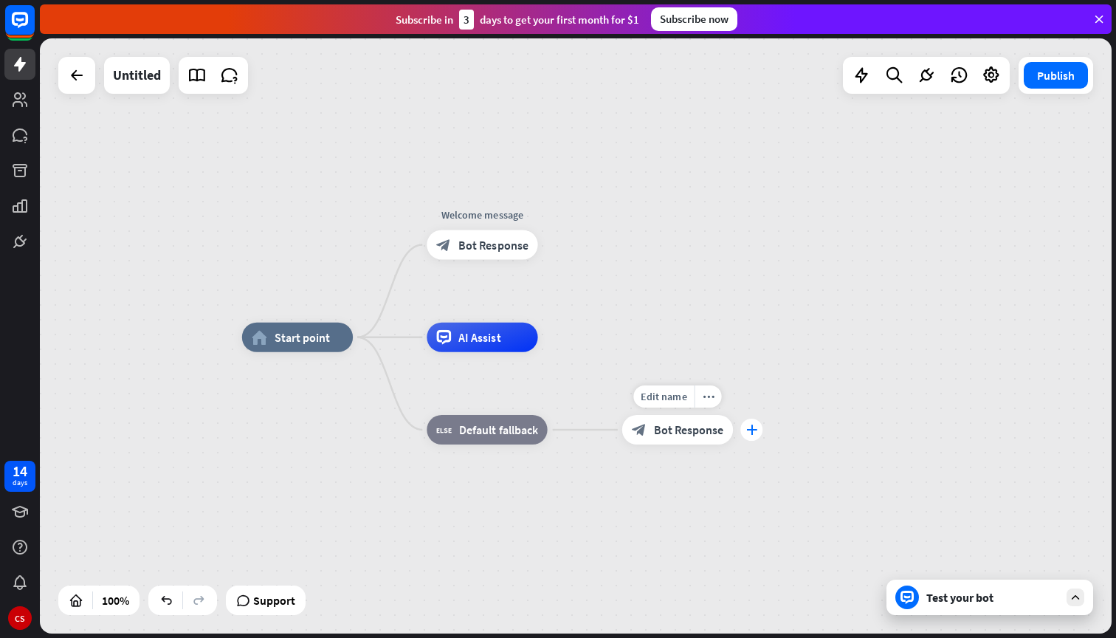
click at [758, 431] on div "plus" at bounding box center [752, 430] width 22 height 22
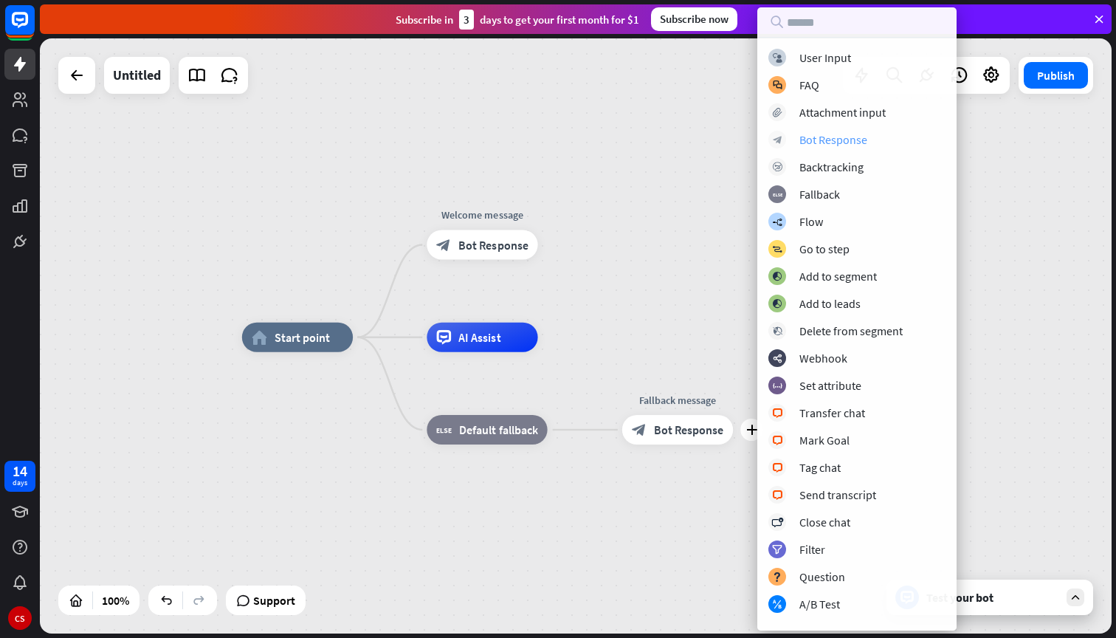
click at [835, 143] on div "Bot Response" at bounding box center [834, 139] width 68 height 15
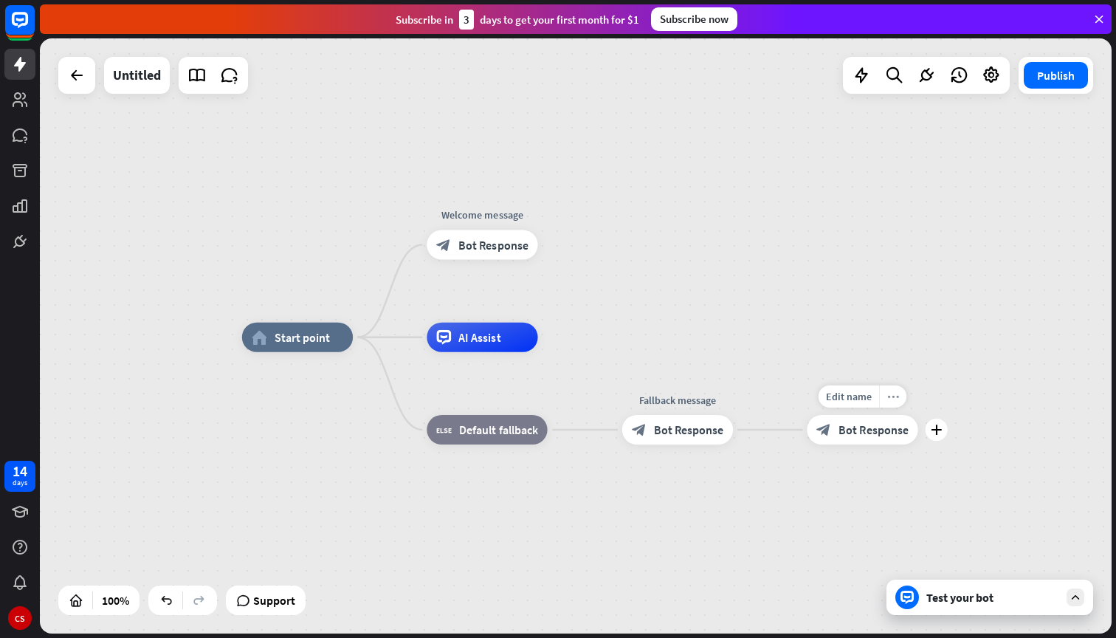
click at [893, 394] on icon "more_horiz" at bounding box center [893, 396] width 12 height 11
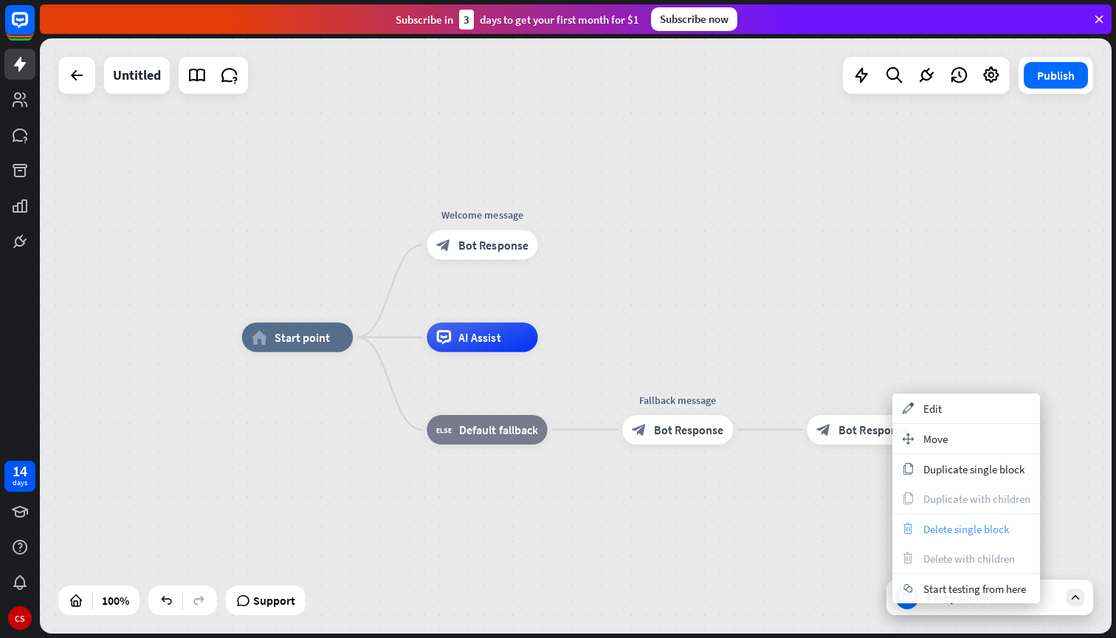
click at [923, 540] on div "trash Delete single block" at bounding box center [967, 529] width 148 height 30
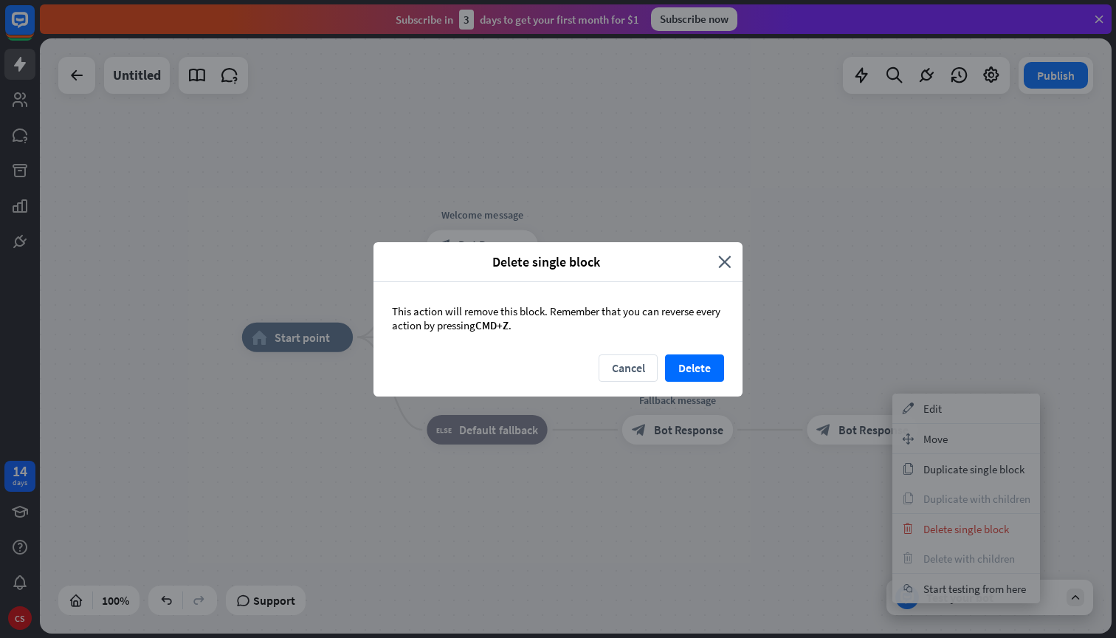
click at [713, 382] on div "Cancel Delete" at bounding box center [558, 375] width 369 height 42
click at [705, 368] on button "Delete" at bounding box center [694, 367] width 59 height 27
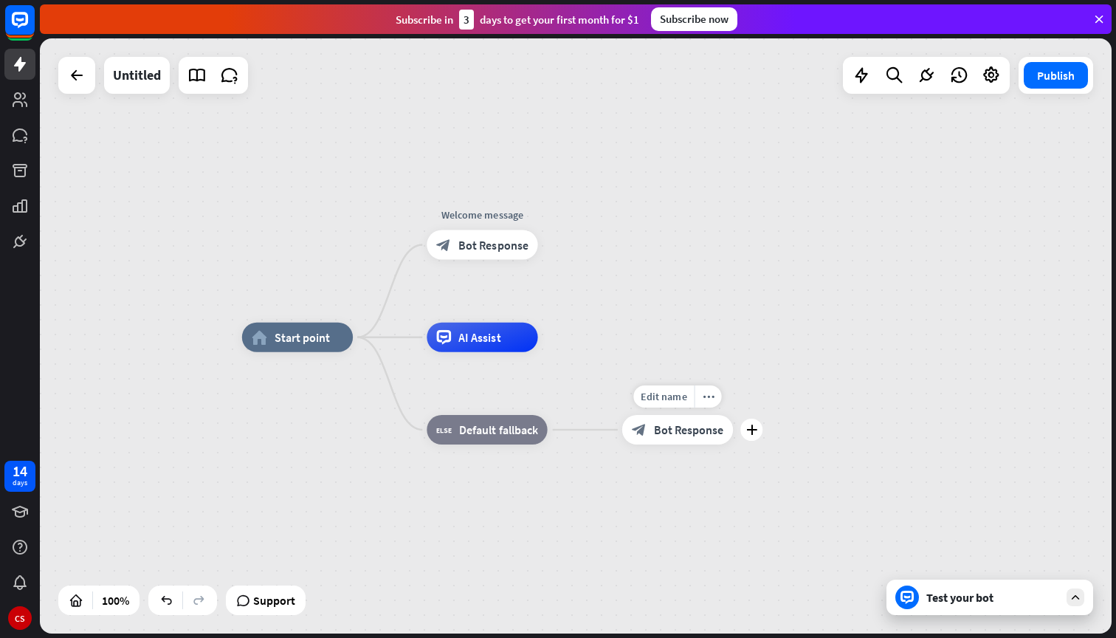
click at [700, 432] on span "Bot Response" at bounding box center [688, 429] width 69 height 15
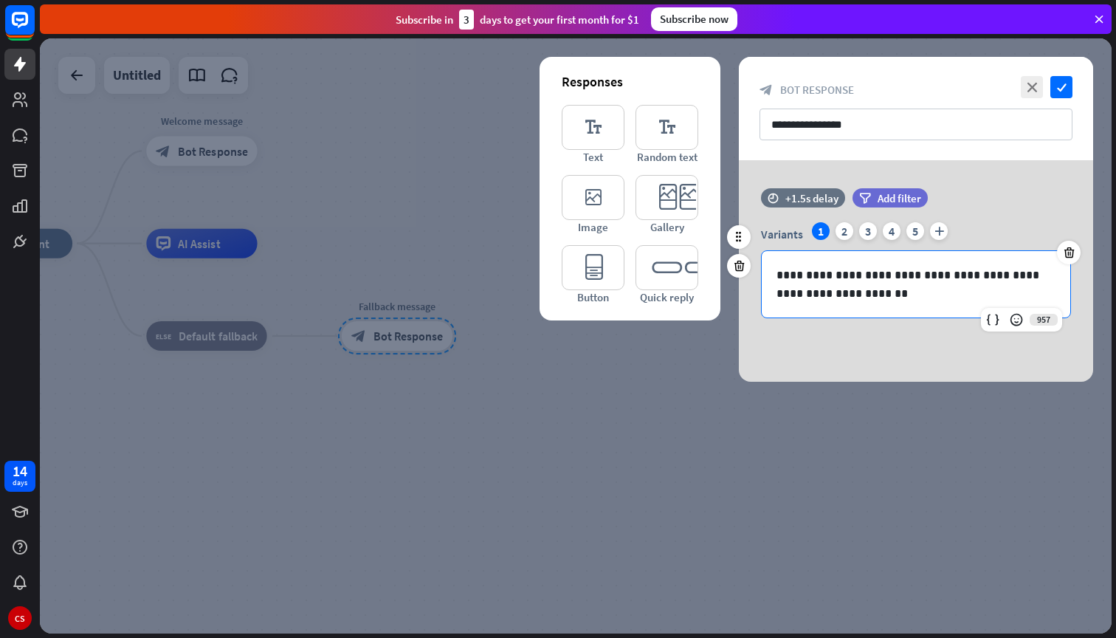
click at [865, 292] on p "**********" at bounding box center [916, 284] width 279 height 37
click at [846, 233] on div "2" at bounding box center [845, 231] width 18 height 18
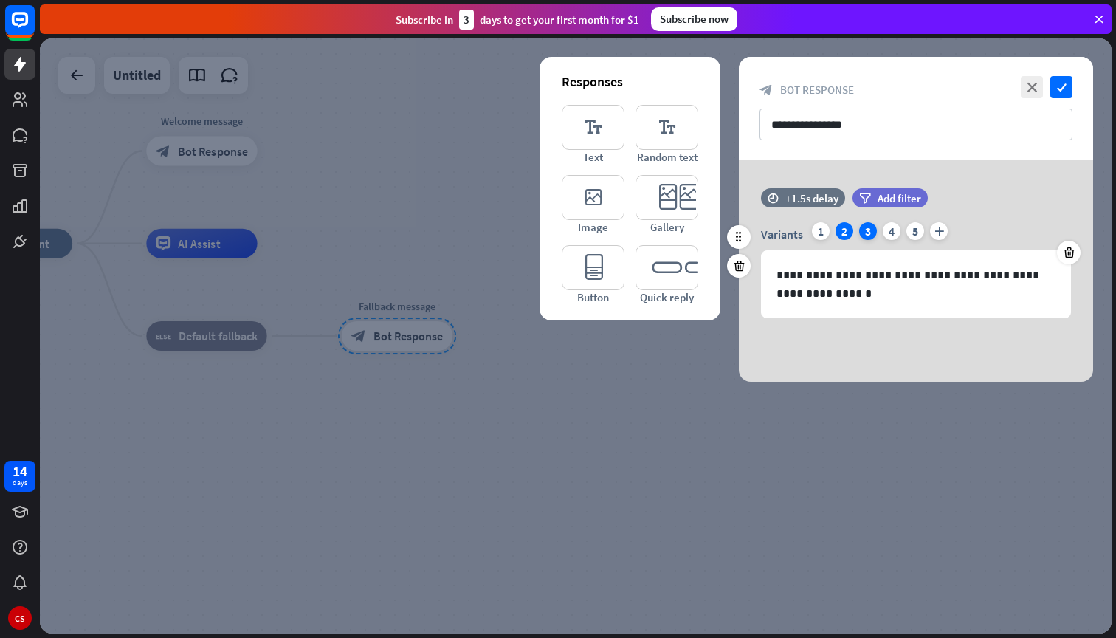
click at [863, 233] on div "3" at bounding box center [868, 231] width 18 height 18
click at [826, 233] on div "1" at bounding box center [821, 231] width 18 height 18
click at [1037, 85] on icon "close" at bounding box center [1032, 87] width 22 height 22
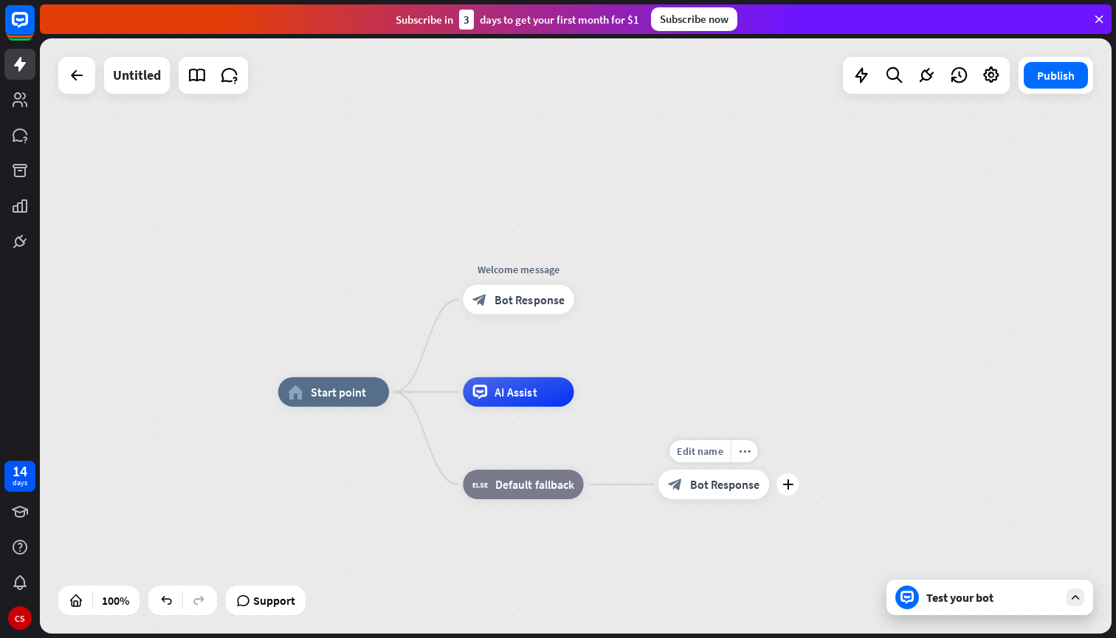
drag, startPoint x: 398, startPoint y: 413, endPoint x: 715, endPoint y: 562, distance: 350.1
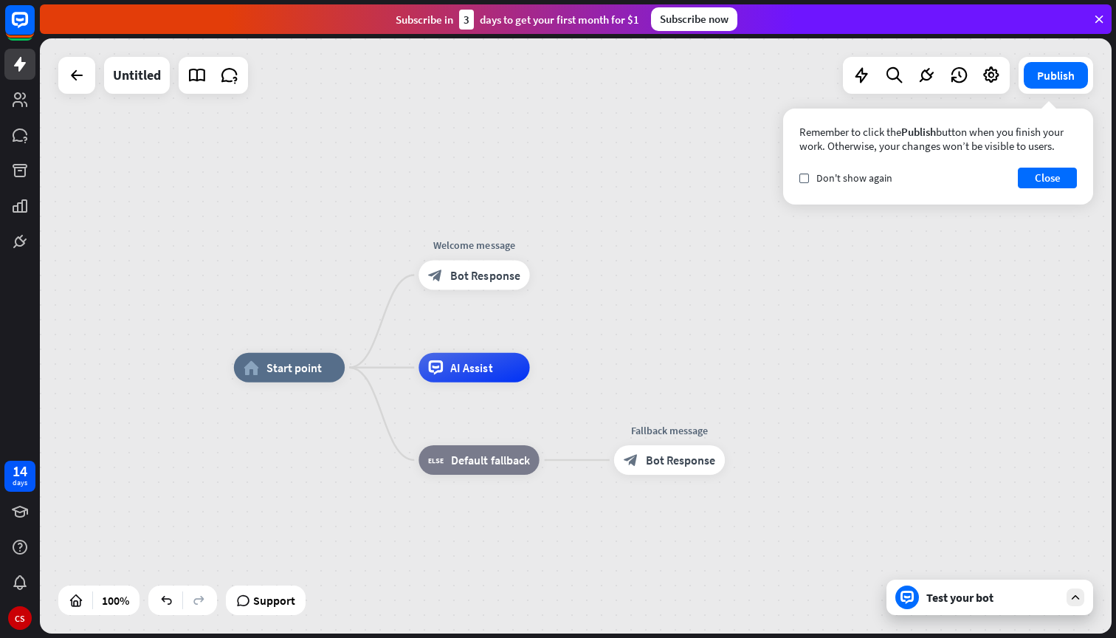
drag, startPoint x: 722, startPoint y: 370, endPoint x: 677, endPoint y: 346, distance: 51.2
click at [677, 346] on div "home_2 Start point Welcome message block_bot_response Bot Response AI Assist bl…" at bounding box center [576, 335] width 1072 height 595
click at [458, 373] on span "AI Assist" at bounding box center [471, 367] width 42 height 15
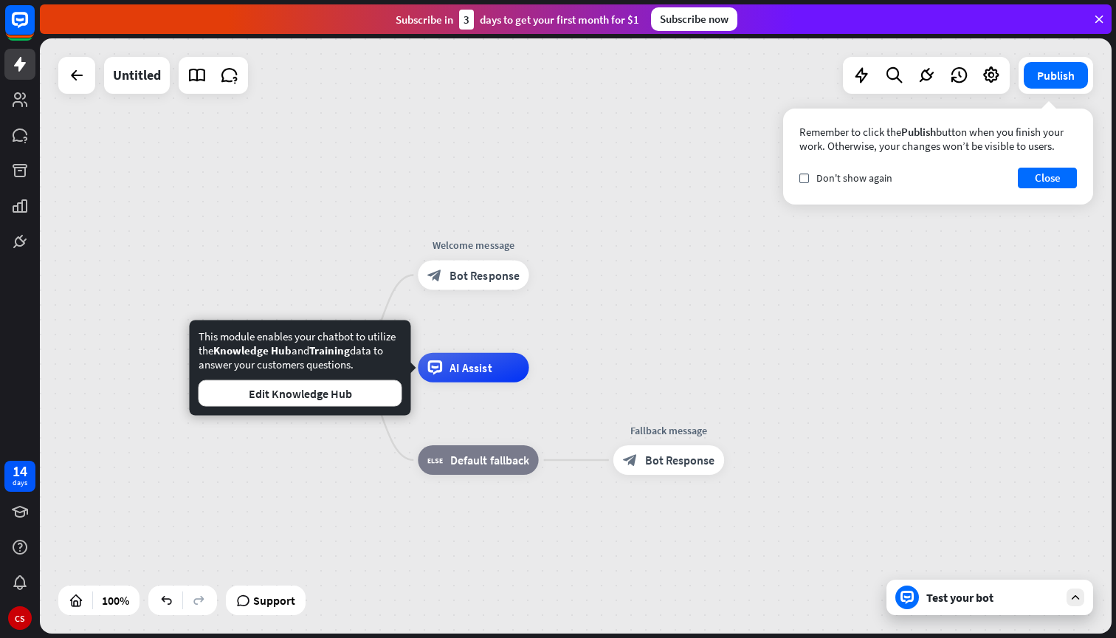
click at [588, 359] on div "home_2 Start point Welcome message block_bot_response Bot Response Edit name mo…" at bounding box center [576, 335] width 1072 height 595
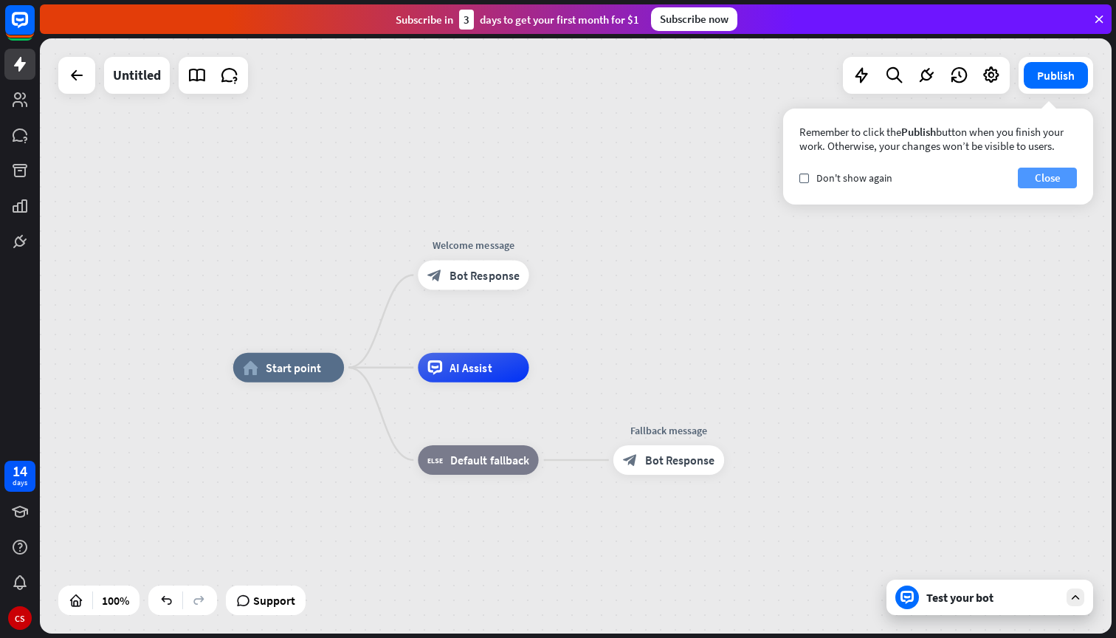
click at [1051, 178] on button "Close" at bounding box center [1047, 178] width 59 height 21
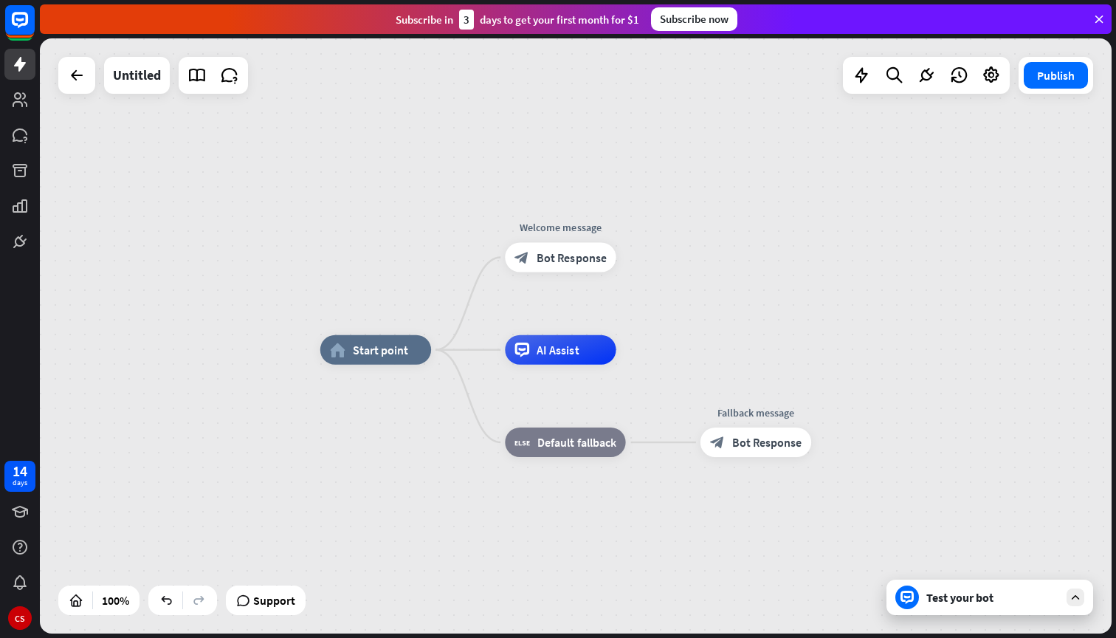
drag, startPoint x: 665, startPoint y: 304, endPoint x: 749, endPoint y: 286, distance: 86.7
click at [749, 286] on div "home_2 Start point Welcome message block_bot_response Bot Response AI Assist bl…" at bounding box center [576, 335] width 1072 height 595
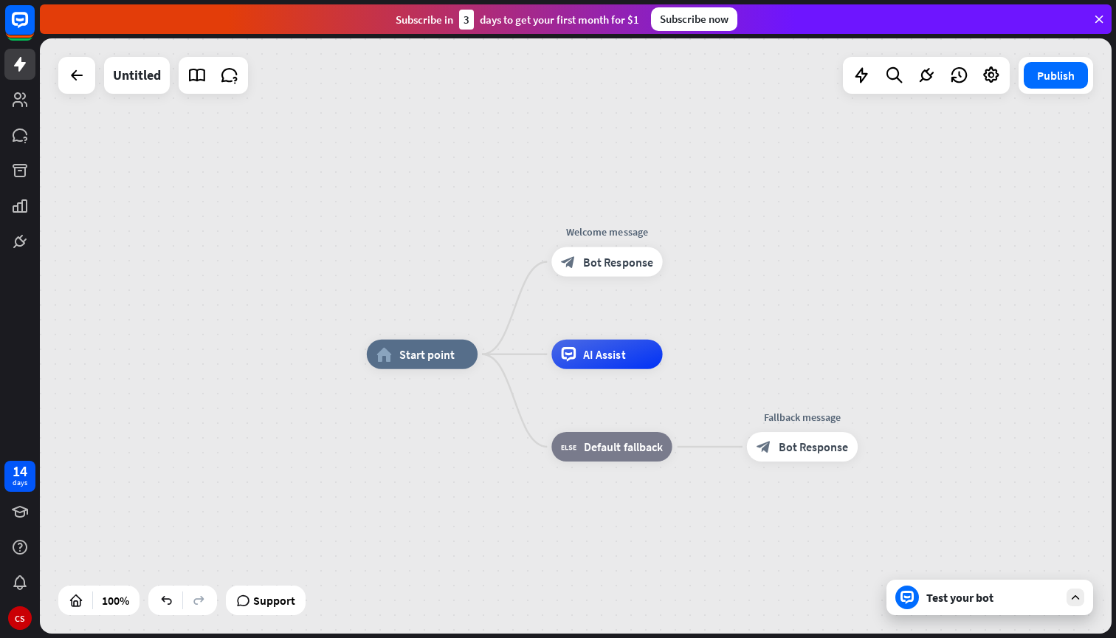
drag, startPoint x: 365, startPoint y: 158, endPoint x: 414, endPoint y: 162, distance: 48.9
click at [414, 162] on div "home_2 Start point Welcome message block_bot_response Bot Response AI Assist bl…" at bounding box center [576, 335] width 1072 height 595
click at [127, 73] on div "Untitled" at bounding box center [137, 75] width 48 height 37
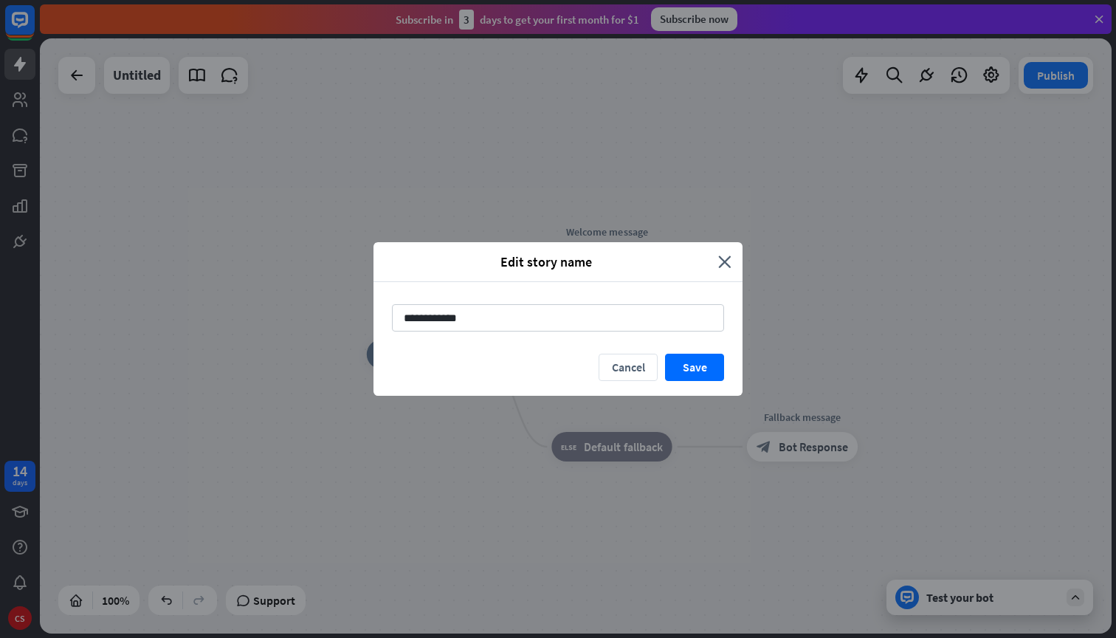
type input "**********"
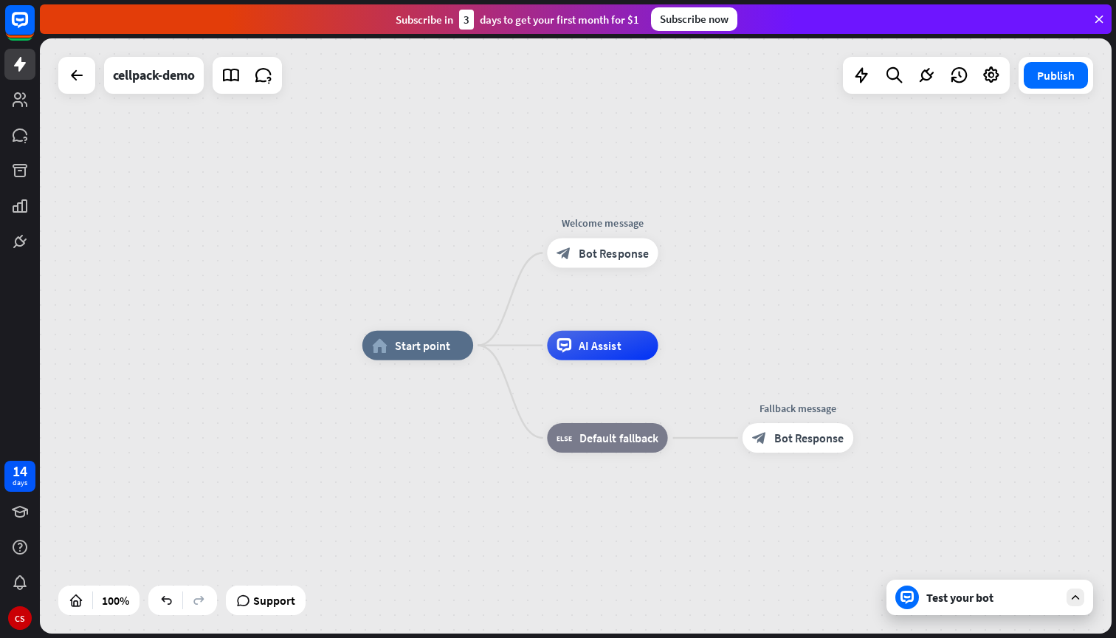
drag, startPoint x: 400, startPoint y: 238, endPoint x: 368, endPoint y: 210, distance: 42.4
click at [368, 210] on div "home_2 Start point Welcome message block_bot_response Bot Response AI Assist bl…" at bounding box center [576, 335] width 1072 height 595
